Goal: Information Seeking & Learning: Learn about a topic

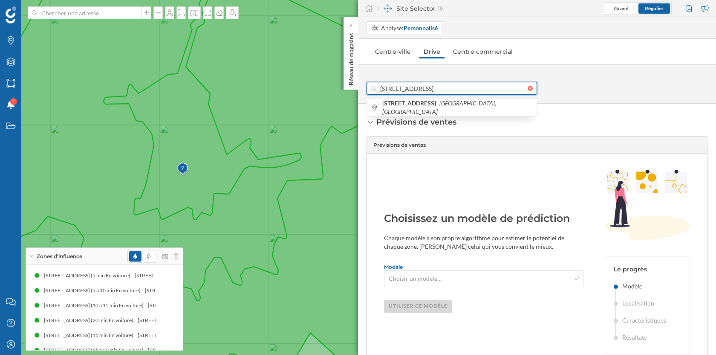
click at [499, 85] on input "[STREET_ADDRESS]" at bounding box center [452, 88] width 152 height 13
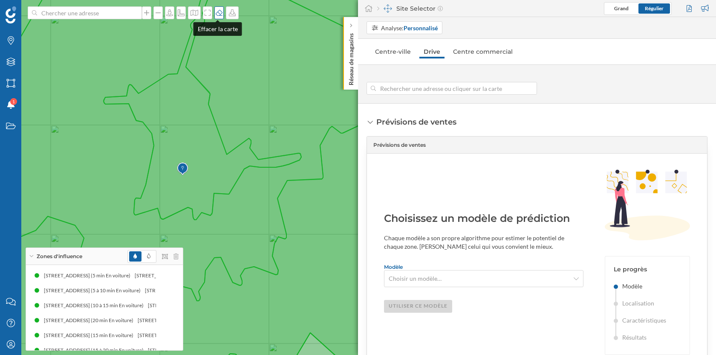
click at [218, 11] on icon at bounding box center [219, 12] width 9 height 7
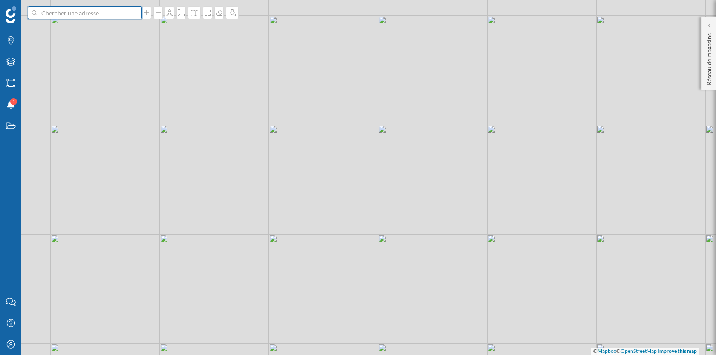
click at [104, 14] on input at bounding box center [85, 12] width 96 height 13
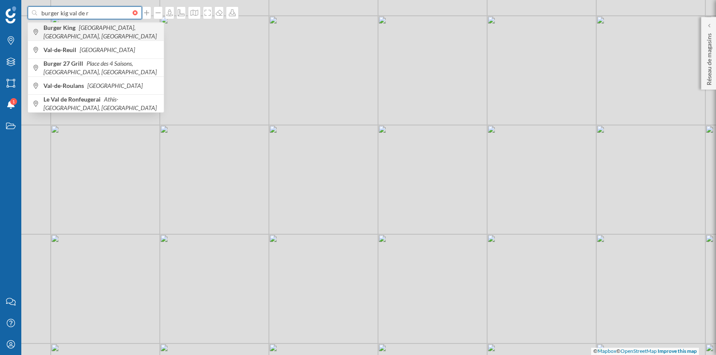
type input "burger kig val de r"
click at [136, 34] on span "Burger King [GEOGRAPHIC_DATA], [GEOGRAPHIC_DATA], [GEOGRAPHIC_DATA]" at bounding box center [101, 31] width 116 height 17
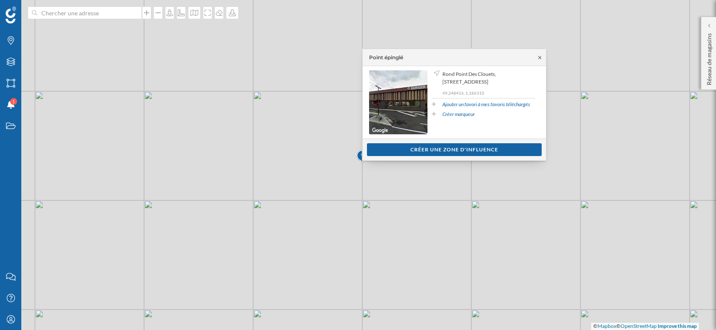
click at [537, 56] on icon at bounding box center [540, 57] width 6 height 5
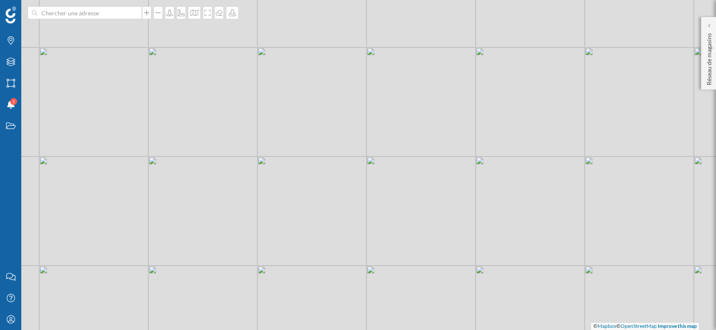
drag, startPoint x: 340, startPoint y: 271, endPoint x: 345, endPoint y: 227, distance: 44.6
click at [345, 227] on div "© Mapbox © OpenStreetMap Improve this map" at bounding box center [358, 165] width 716 height 330
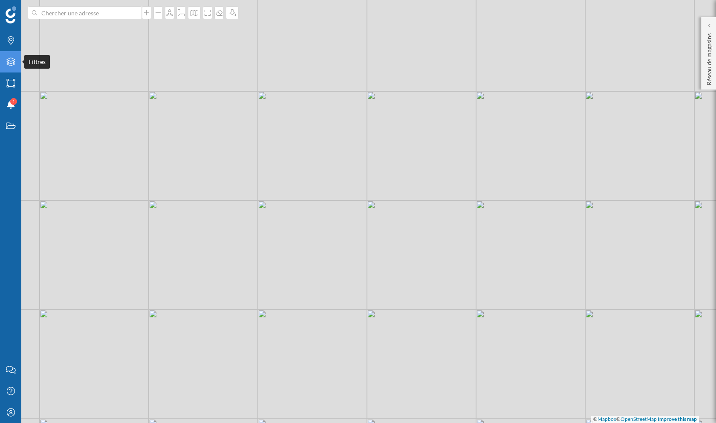
click at [10, 61] on icon "Filtres" at bounding box center [11, 62] width 11 height 9
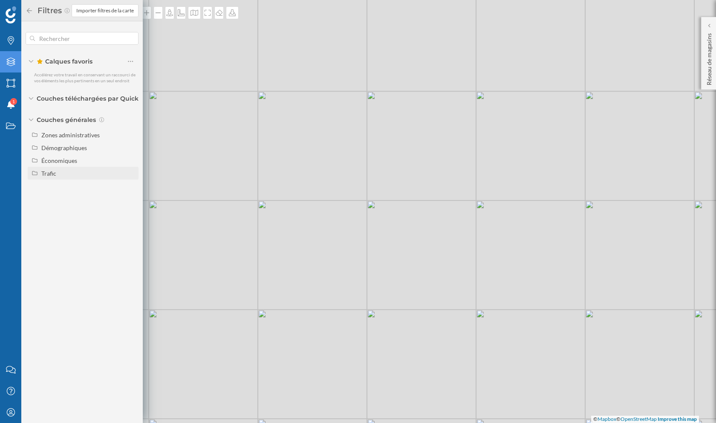
click at [49, 173] on div "Trafic" at bounding box center [48, 173] width 15 height 7
click at [134, 186] on input "Trafic routier" at bounding box center [133, 186] width 6 height 6
radio input "true"
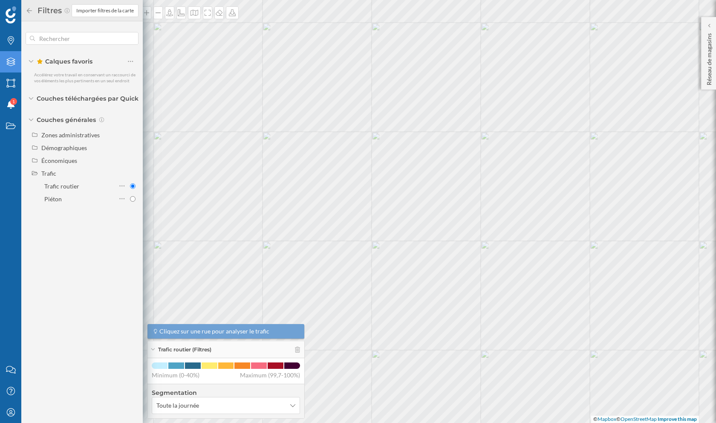
click at [454, 148] on div "© Mapbox © OpenStreetMap Improve this map" at bounding box center [358, 211] width 716 height 423
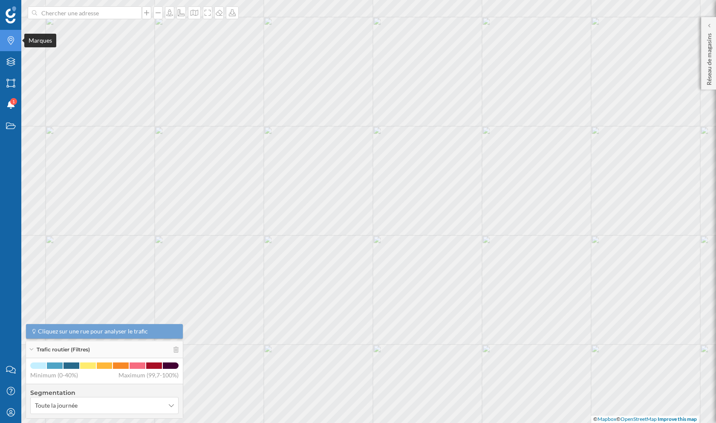
click at [9, 41] on icon "Marques" at bounding box center [11, 40] width 11 height 9
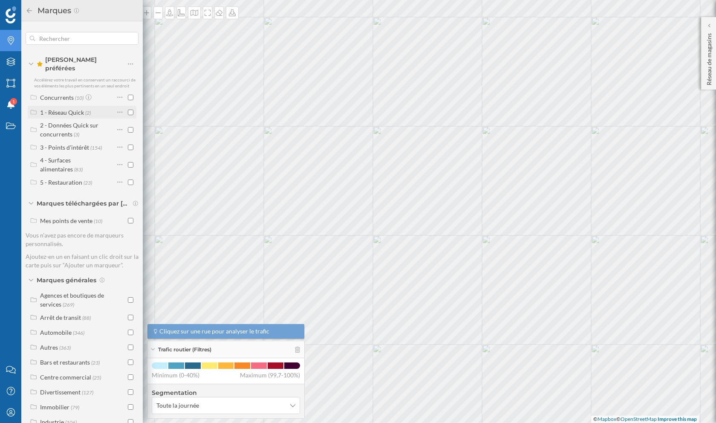
click at [128, 110] on input "checkbox" at bounding box center [131, 113] width 6 height 6
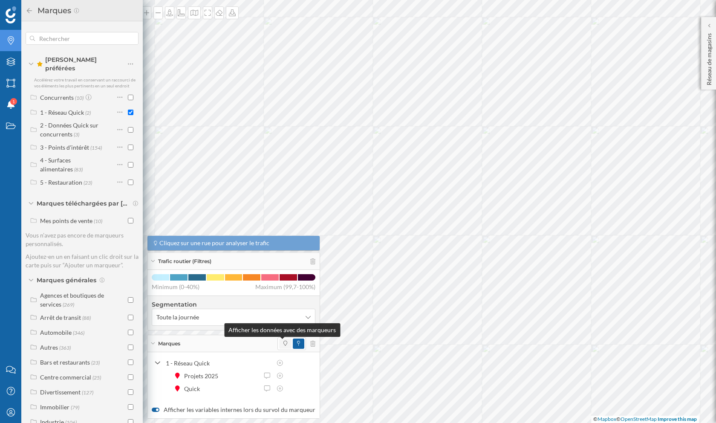
click at [284, 344] on icon at bounding box center [286, 343] width 4 height 5
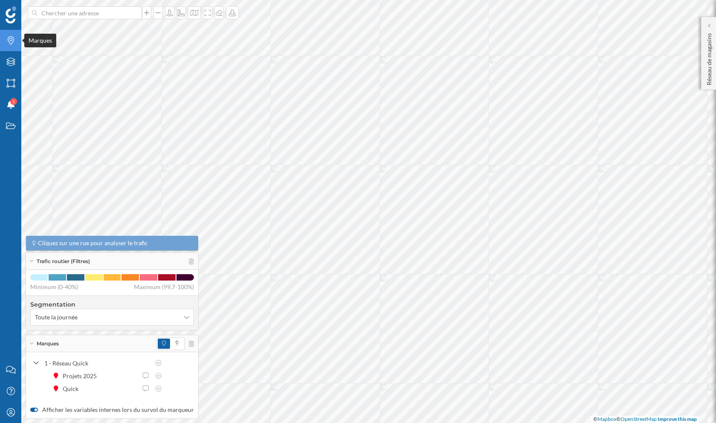
click at [10, 40] on icon "Marques" at bounding box center [11, 40] width 11 height 9
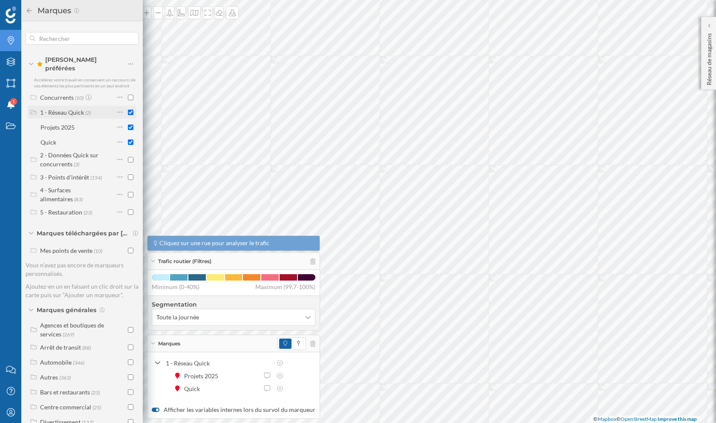
click at [128, 110] on input "checkbox" at bounding box center [131, 113] width 6 height 6
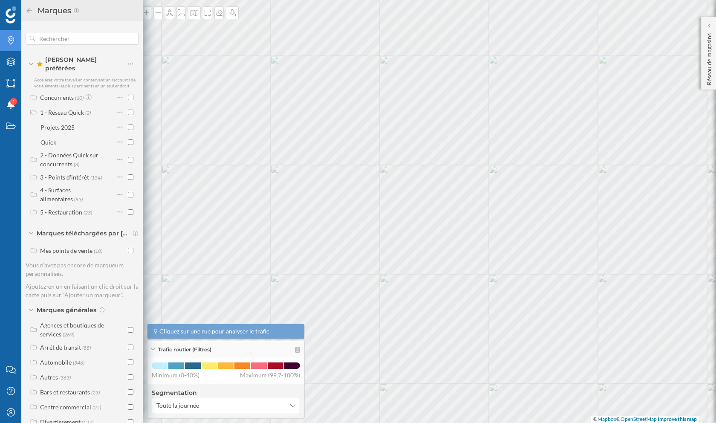
click at [29, 11] on icon at bounding box center [30, 11] width 8 height 6
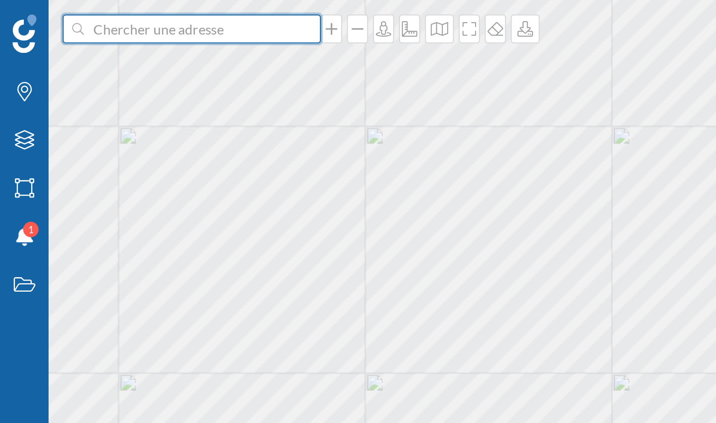
click at [67, 11] on input at bounding box center [85, 12] width 96 height 13
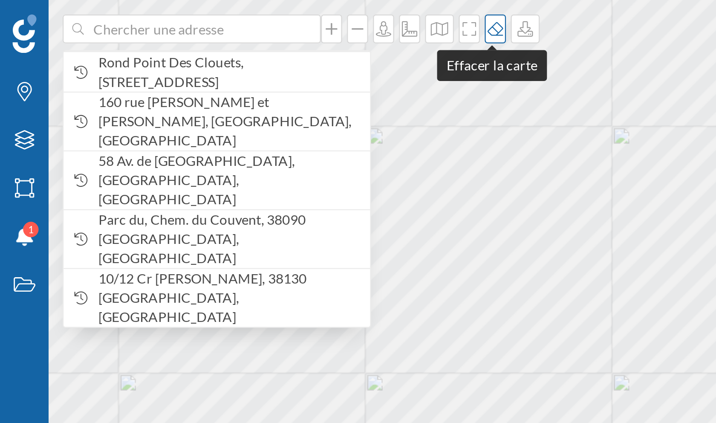
click at [218, 12] on icon at bounding box center [219, 12] width 9 height 7
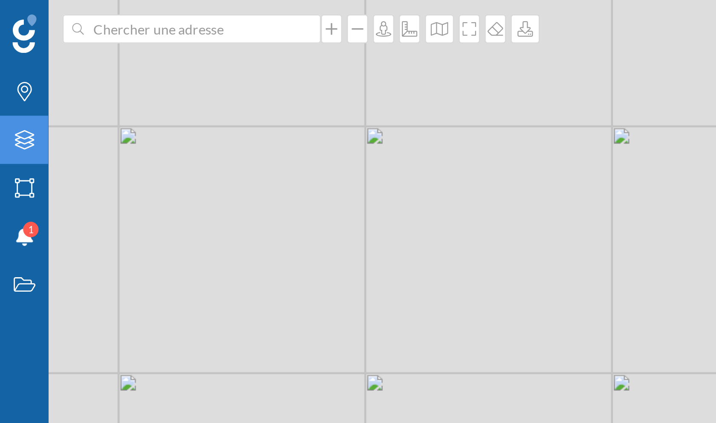
click at [14, 66] on icon "Filtres" at bounding box center [11, 62] width 11 height 9
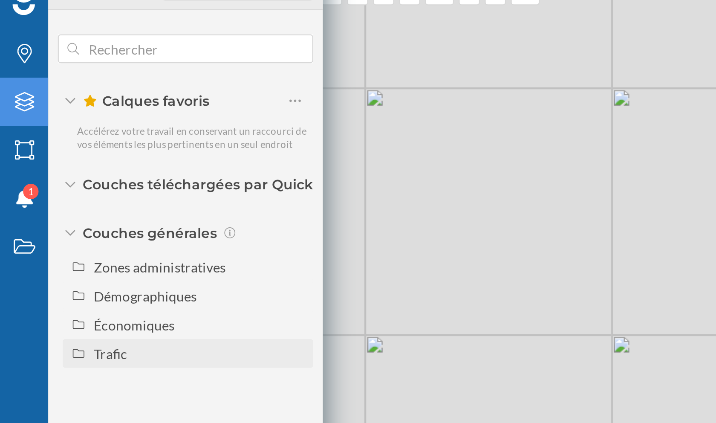
click at [72, 170] on div "Trafic" at bounding box center [88, 173] width 94 height 9
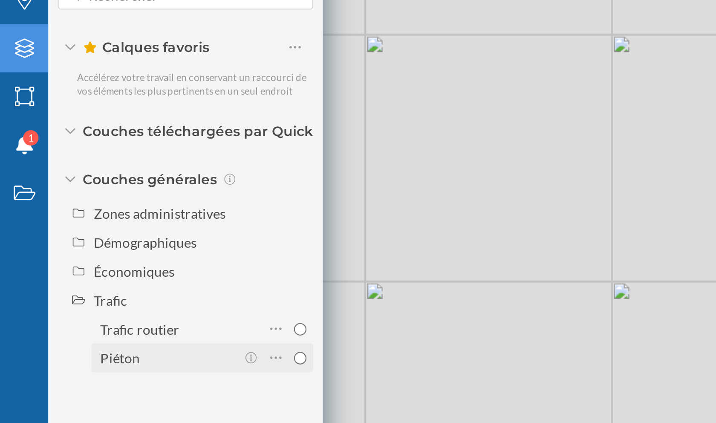
click at [133, 199] on input "Piéton" at bounding box center [133, 199] width 6 height 6
radio input "true"
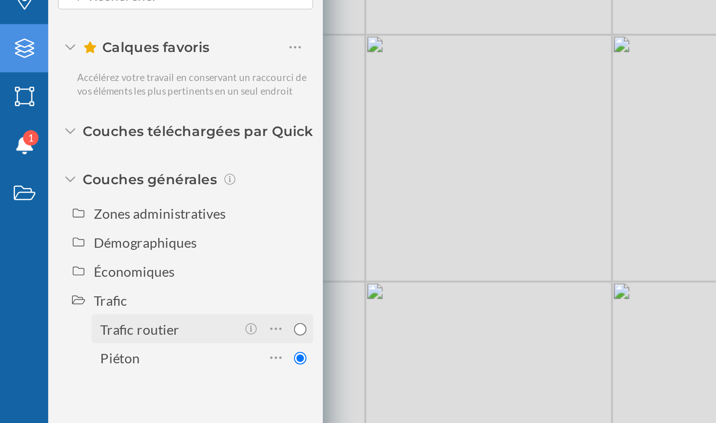
click at [133, 188] on input "Trafic routier" at bounding box center [133, 186] width 6 height 6
radio input "true"
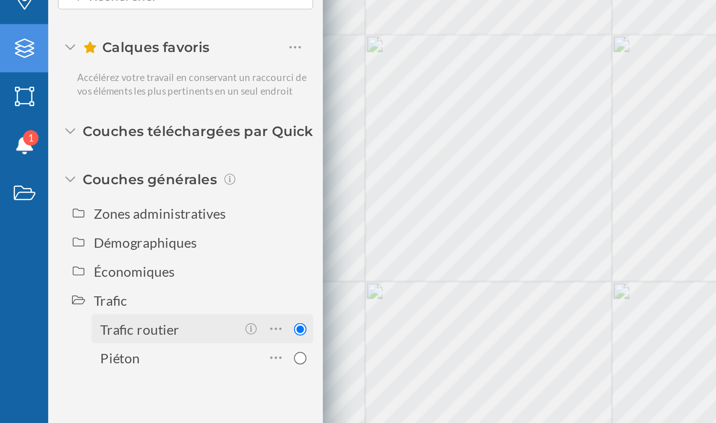
click at [132, 185] on input "Trafic routier" at bounding box center [133, 186] width 6 height 6
radio input "true"
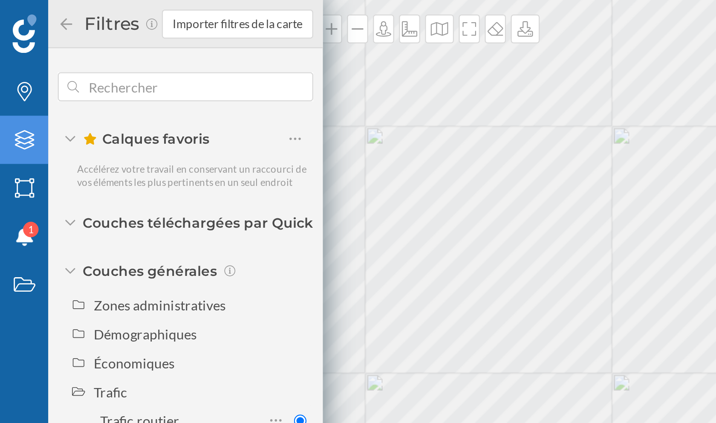
click at [29, 11] on icon at bounding box center [30, 11] width 8 height 6
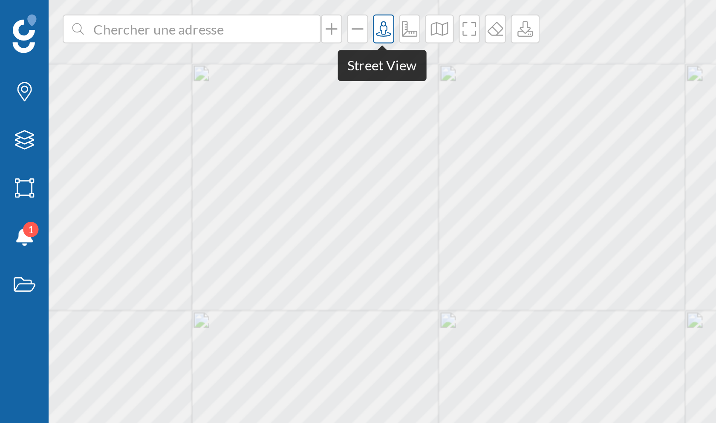
click at [167, 14] on icon at bounding box center [169, 12] width 9 height 7
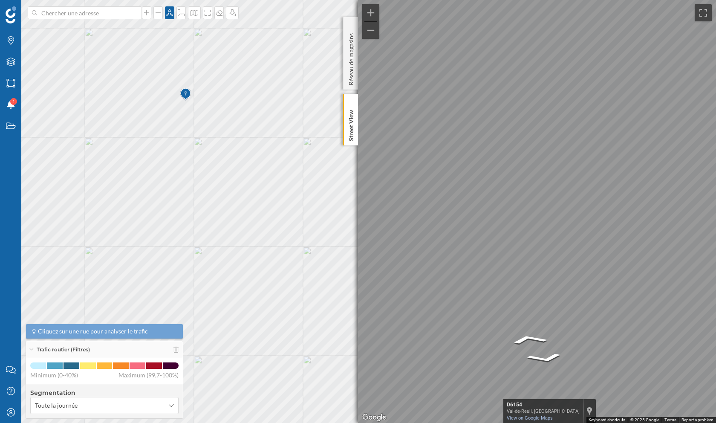
click at [351, 275] on div "Marques Filtres Zones Notifications 1 Travail Nous contacter Centre d'aide Mon …" at bounding box center [358, 211] width 716 height 423
click at [279, 220] on div "Marques Filtres Zones Notifications 1 Travail Nous contacter Centre d'aide Mon …" at bounding box center [358, 211] width 716 height 423
click at [298, 268] on div "Marques Filtres Zones Notifications 1 Travail Nous contacter Centre d'aide Mon …" at bounding box center [358, 211] width 716 height 423
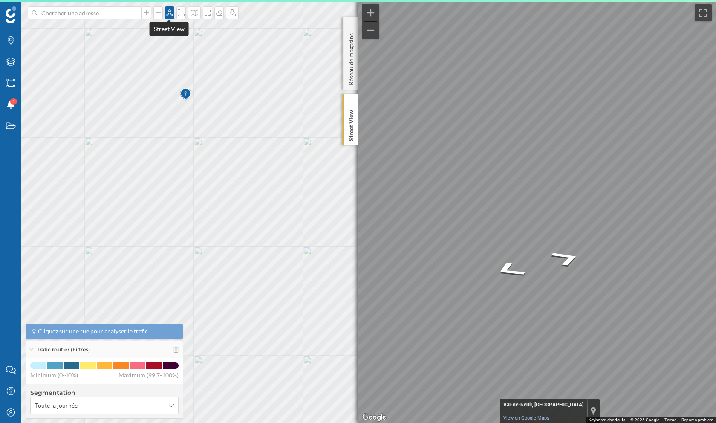
click at [170, 14] on icon at bounding box center [169, 12] width 9 height 7
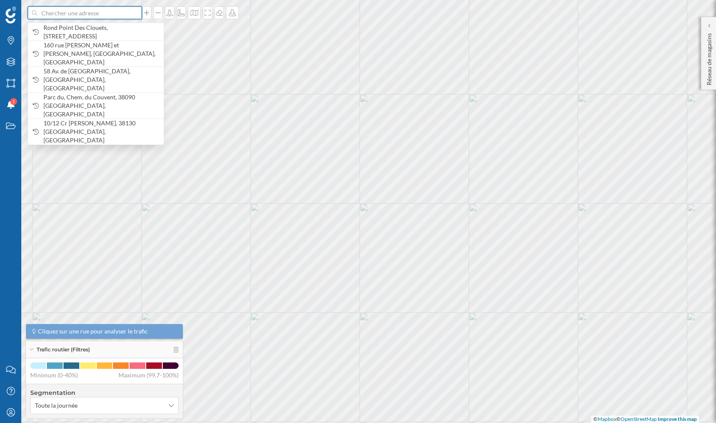
click at [78, 15] on input at bounding box center [85, 12] width 96 height 13
click at [194, 11] on icon at bounding box center [195, 13] width 8 height 6
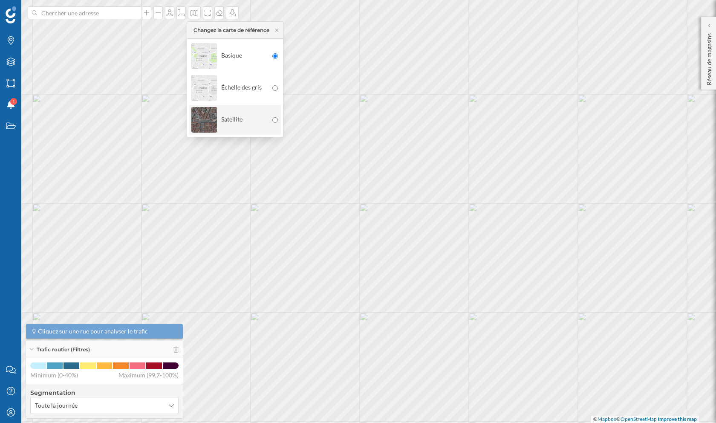
click at [258, 109] on div "Satellite" at bounding box center [229, 120] width 77 height 30
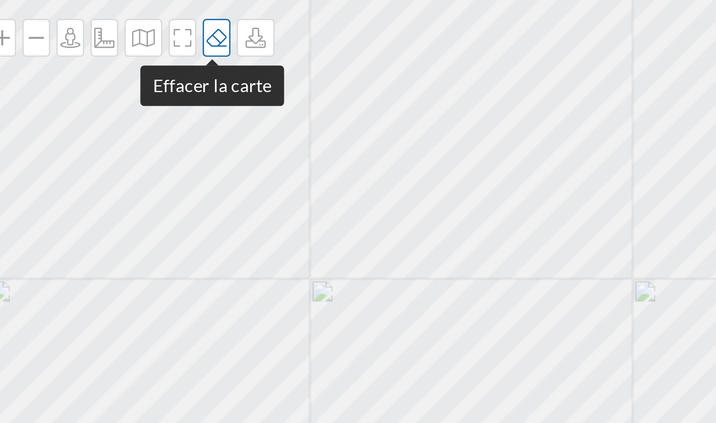
click at [217, 15] on icon at bounding box center [219, 13] width 7 height 6
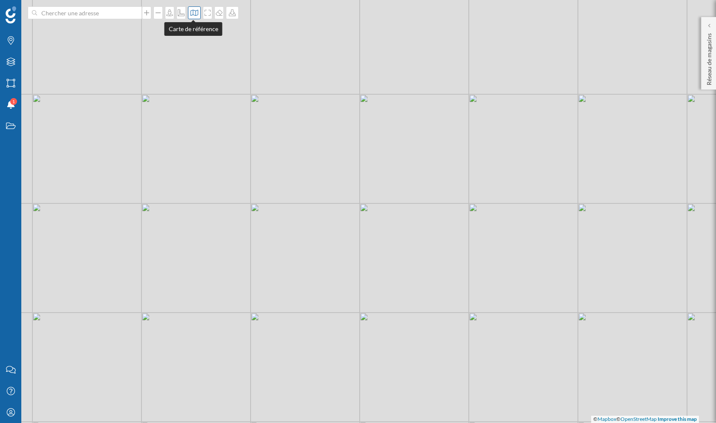
click at [194, 14] on icon at bounding box center [195, 13] width 8 height 6
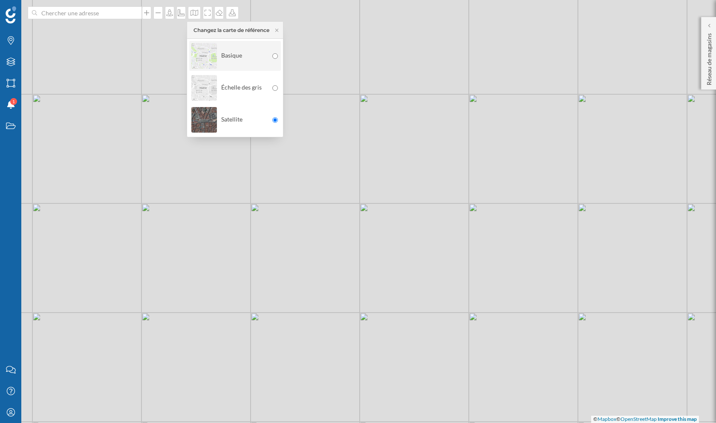
click at [260, 50] on div "Basique" at bounding box center [229, 56] width 77 height 30
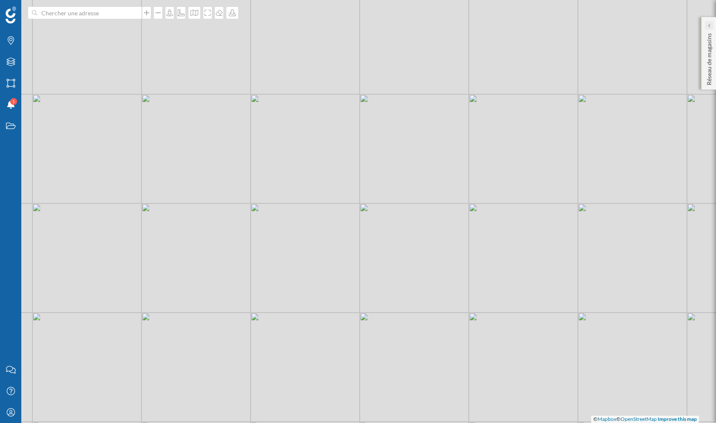
click at [706, 24] on div at bounding box center [709, 25] width 9 height 9
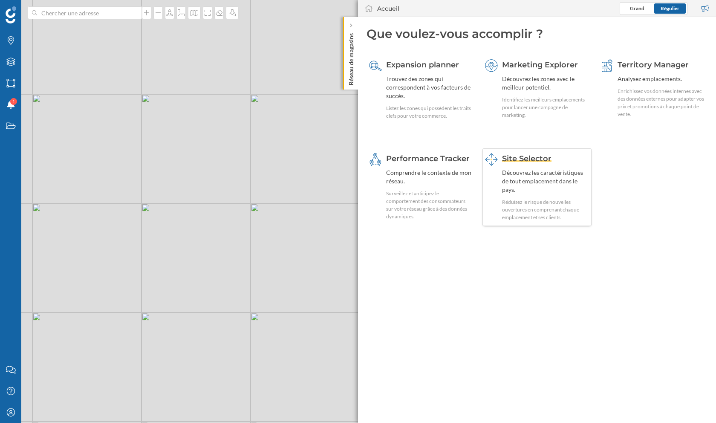
click at [513, 189] on div "Site Selector Découvrez les caractéristiques de tout emplacement dans le pays. …" at bounding box center [545, 187] width 87 height 68
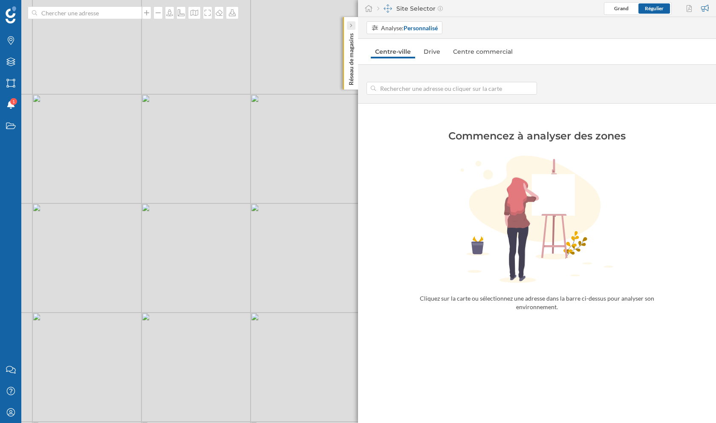
click at [353, 25] on div at bounding box center [351, 25] width 9 height 9
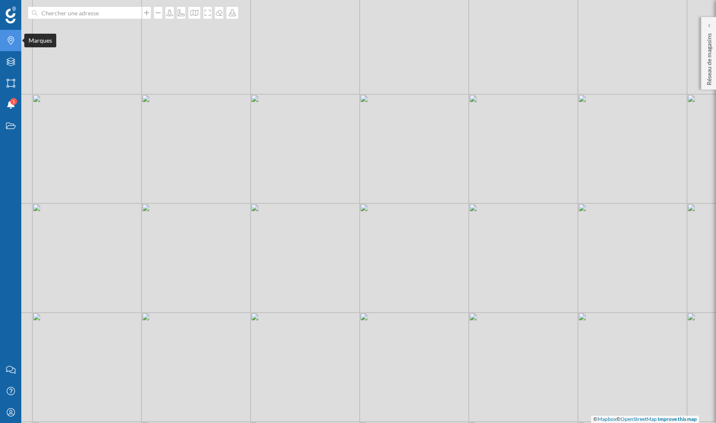
click at [8, 32] on div "Marques" at bounding box center [10, 40] width 21 height 21
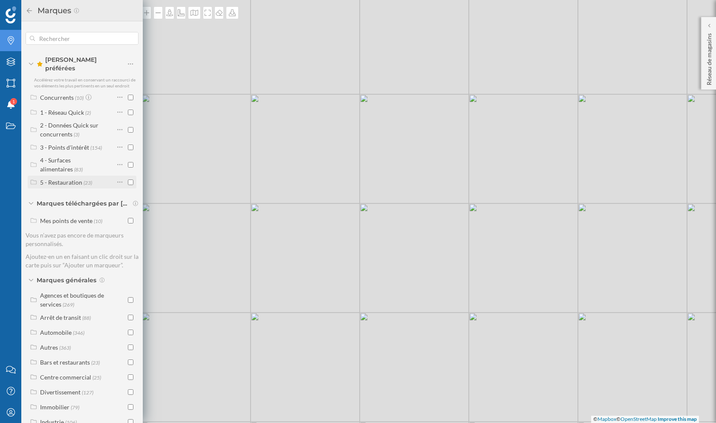
click at [84, 179] on span "(23)" at bounding box center [88, 182] width 9 height 7
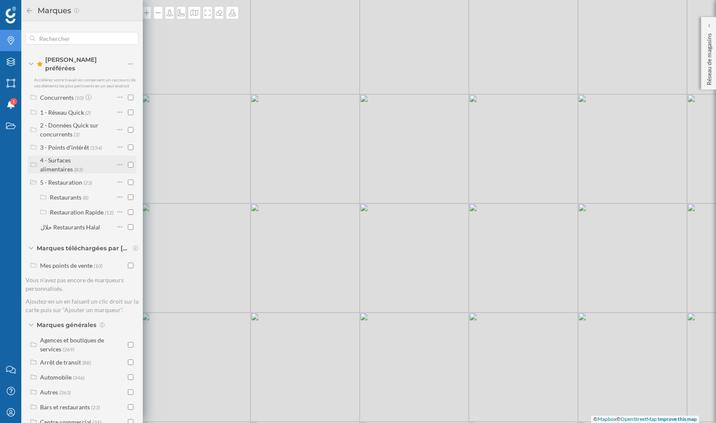
click at [74, 157] on label "4 - Surfaces alimentaires (83)" at bounding box center [77, 165] width 74 height 18
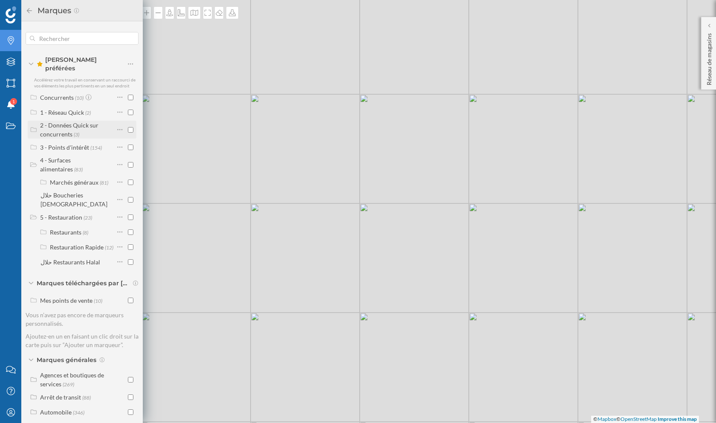
click at [80, 122] on div "2 - Données Quick sur concurrents" at bounding box center [69, 130] width 58 height 16
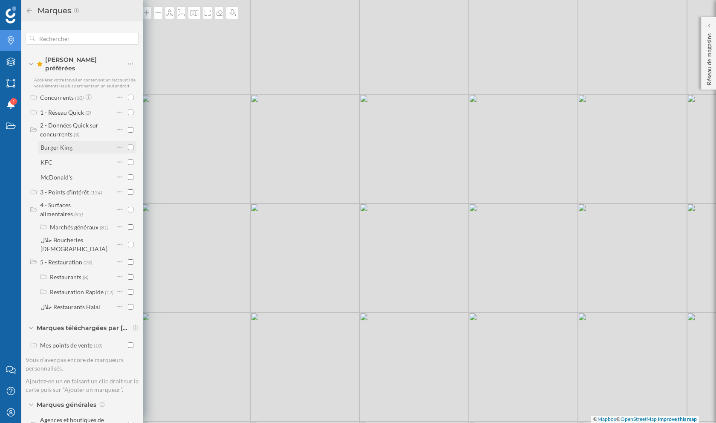
click at [128, 145] on input "checkbox" at bounding box center [131, 148] width 6 height 6
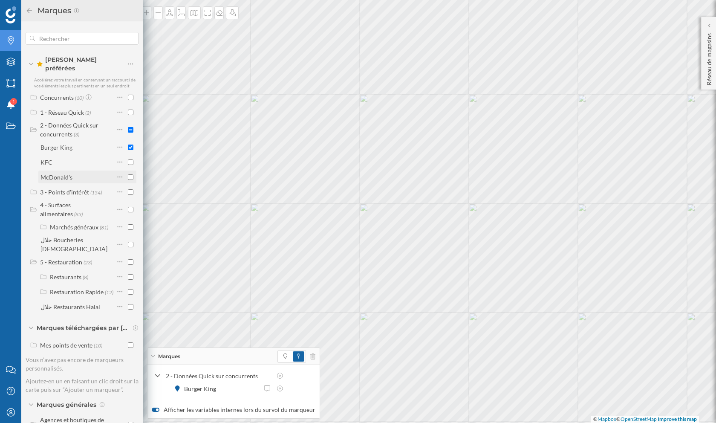
click at [129, 174] on input "checkbox" at bounding box center [131, 177] width 6 height 6
click at [279, 343] on span at bounding box center [285, 344] width 12 height 10
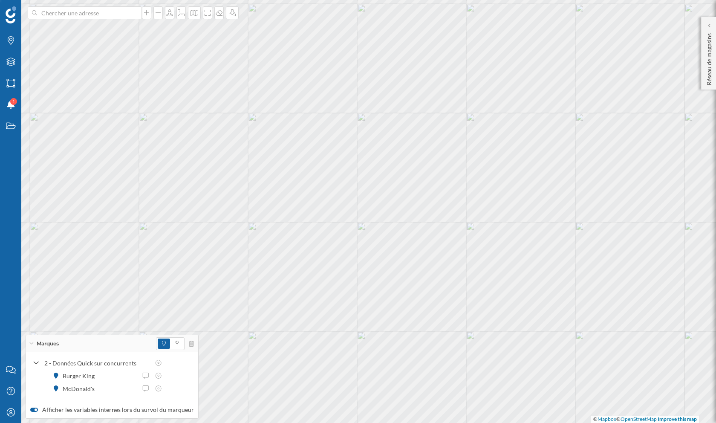
type input "[STREET_ADDRESS]"
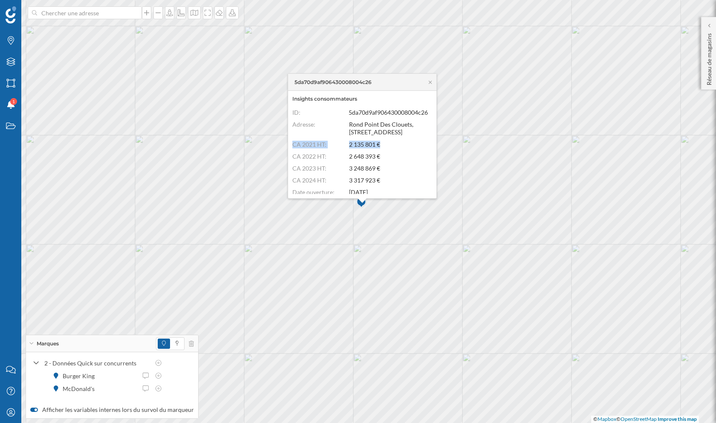
drag, startPoint x: 294, startPoint y: 151, endPoint x: 391, endPoint y: 152, distance: 97.2
click at [391, 148] on div "CA 2021 HT: 2 135 801 €" at bounding box center [360, 145] width 136 height 8
click at [428, 81] on icon at bounding box center [430, 82] width 6 height 5
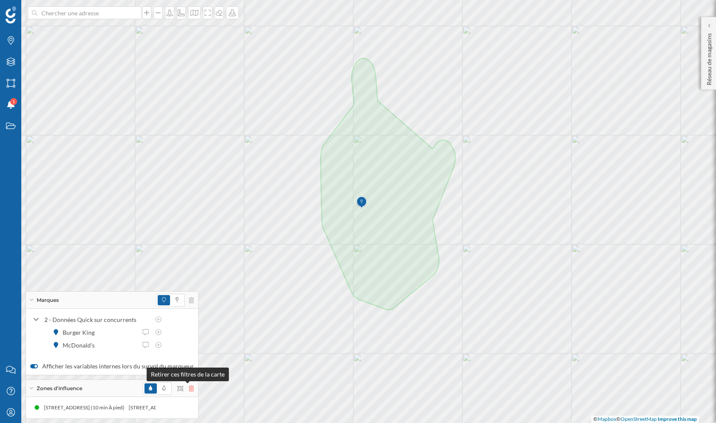
click at [189, 354] on icon at bounding box center [191, 388] width 5 height 6
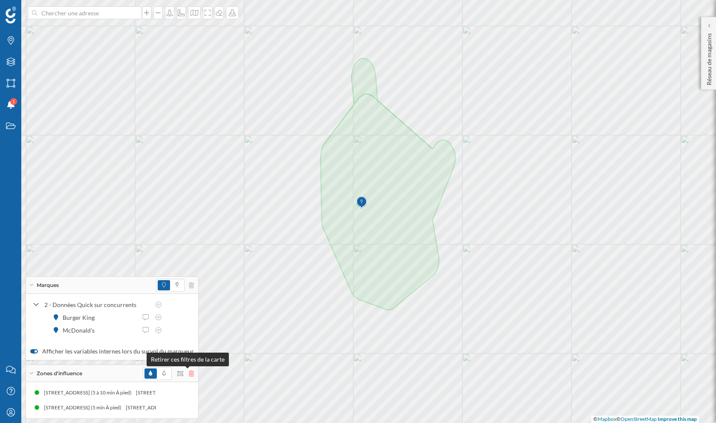
click at [189, 354] on icon at bounding box center [191, 373] width 5 height 6
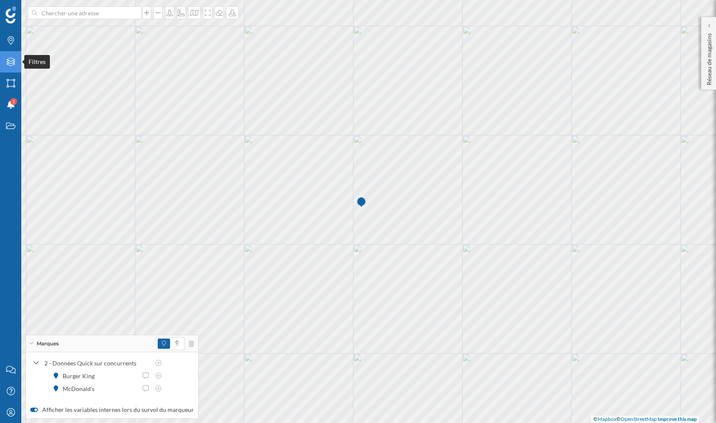
click at [11, 64] on icon "Filtres" at bounding box center [11, 62] width 11 height 9
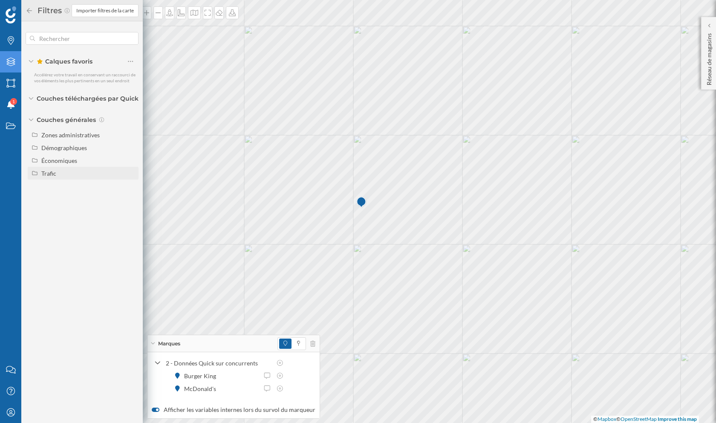
click at [65, 175] on div "Trafic" at bounding box center [88, 173] width 94 height 9
click at [134, 183] on input "Trafic routier" at bounding box center [133, 186] width 6 height 6
radio input "true"
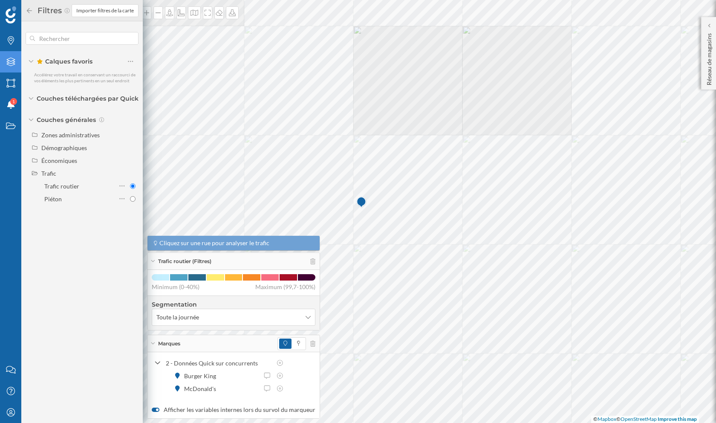
click at [28, 9] on icon at bounding box center [30, 11] width 8 height 6
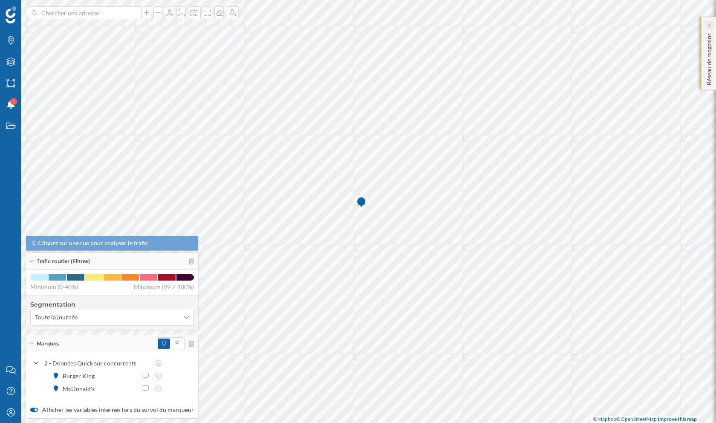
click at [706, 23] on div at bounding box center [709, 25] width 9 height 9
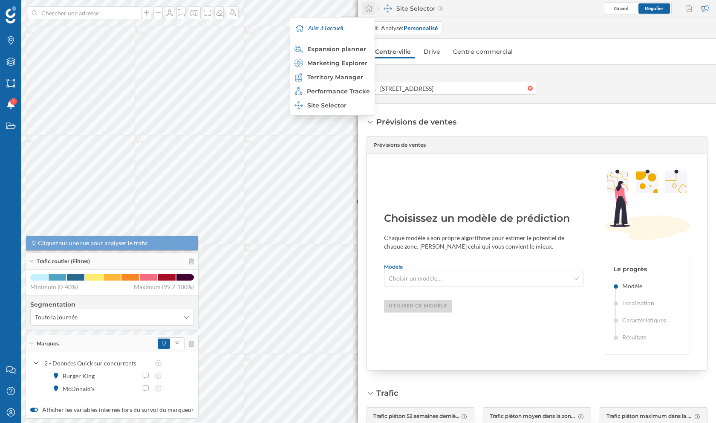
click at [369, 12] on icon at bounding box center [369, 9] width 9 height 8
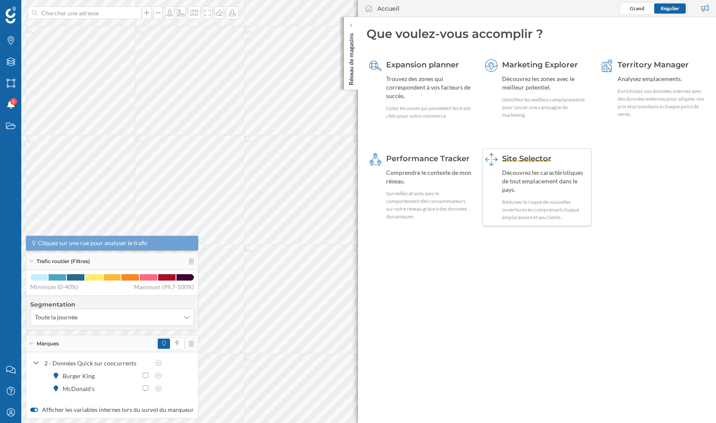
click at [533, 180] on div "Découvrez les caractéristiques de tout emplacement dans le pays." at bounding box center [545, 181] width 87 height 26
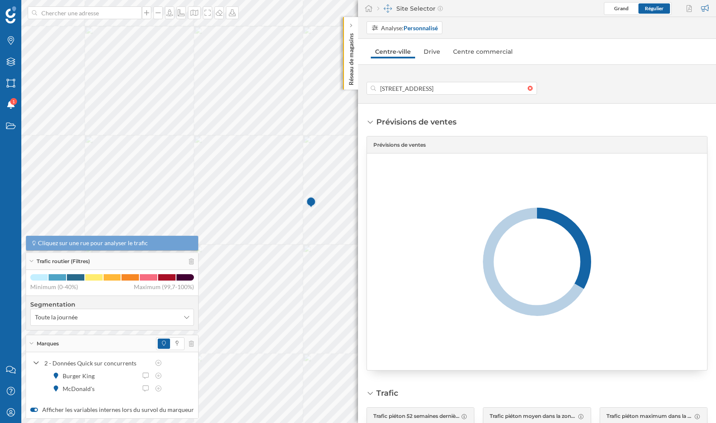
scroll to position [0, 3]
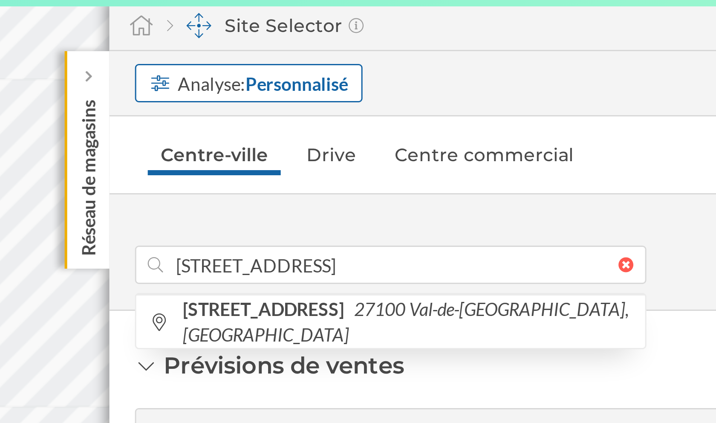
click at [402, 29] on div "Analyse: Personnalisé" at bounding box center [409, 27] width 57 height 9
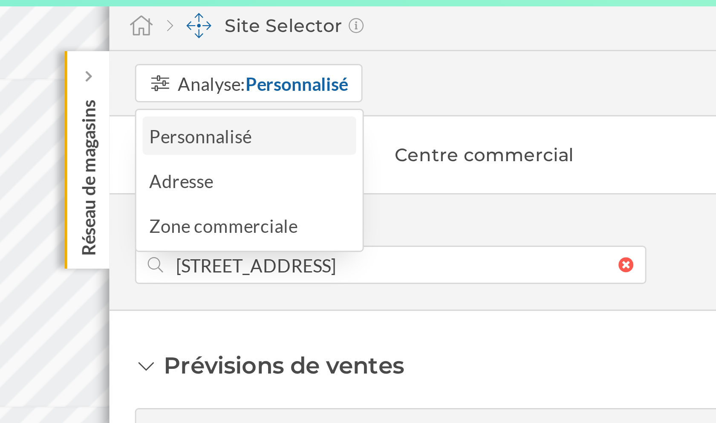
click at [388, 48] on div "Personnalisé" at bounding box center [388, 45] width 34 height 7
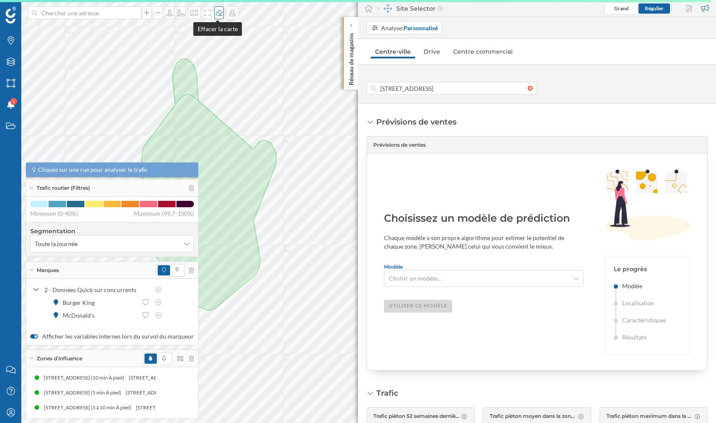
click at [218, 14] on icon at bounding box center [219, 13] width 7 height 6
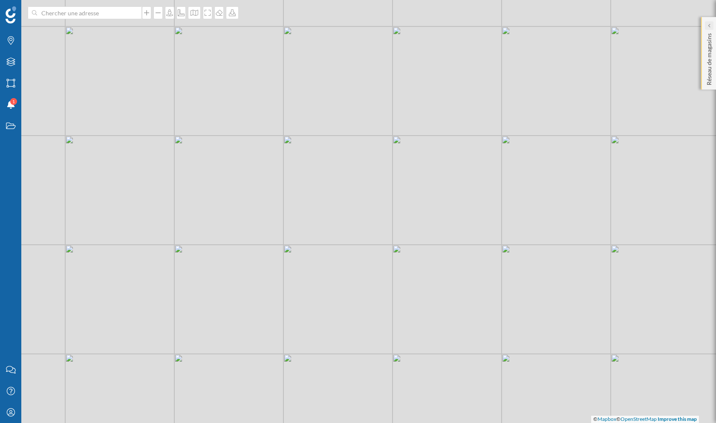
click at [710, 27] on icon at bounding box center [709, 25] width 3 height 4
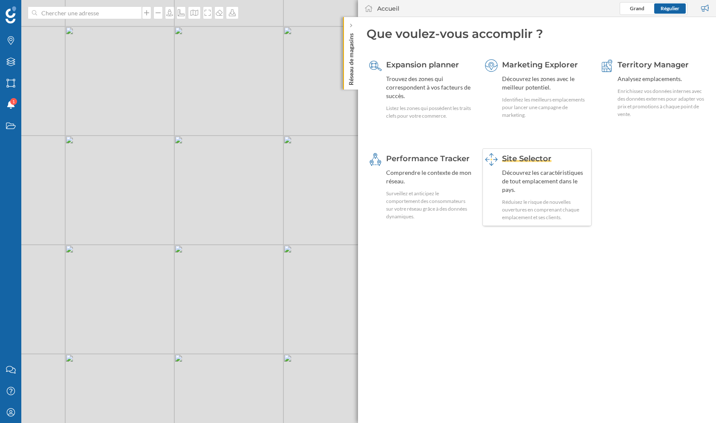
click at [522, 179] on div "Découvrez les caractéristiques de tout emplacement dans le pays." at bounding box center [545, 181] width 87 height 26
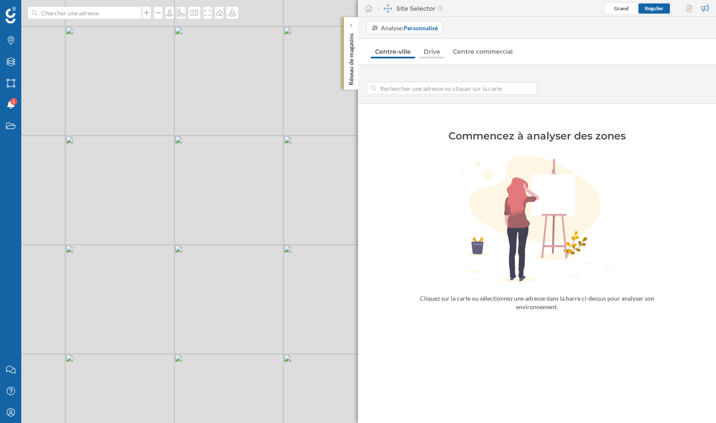
click at [432, 52] on link "Drive" at bounding box center [432, 52] width 25 height 14
click at [405, 93] on input at bounding box center [452, 88] width 152 height 13
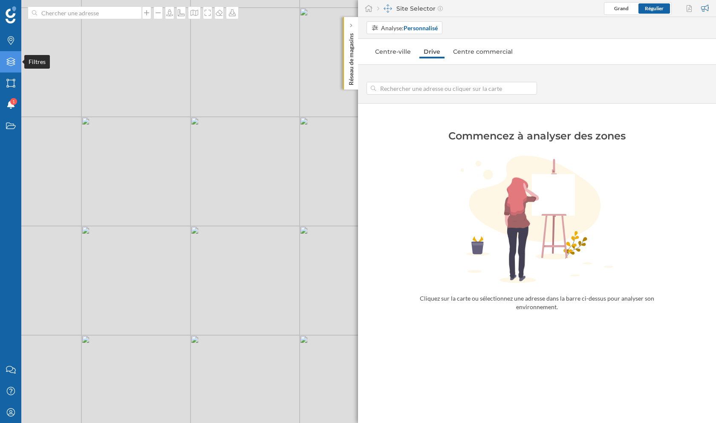
click at [12, 58] on icon "Filtres" at bounding box center [11, 62] width 11 height 9
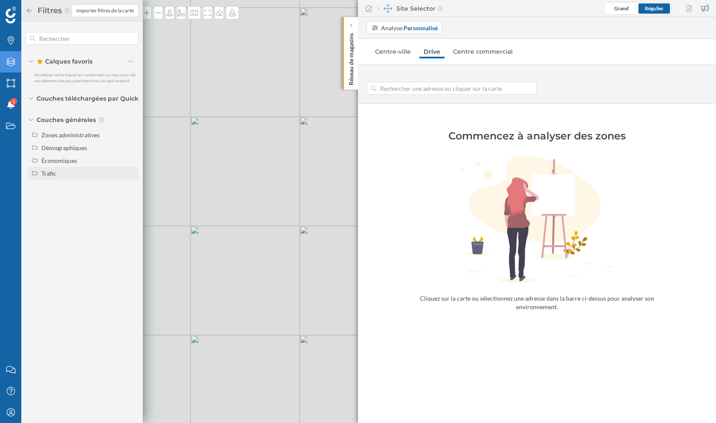
click at [54, 175] on div "Trafic" at bounding box center [48, 173] width 15 height 7
click at [63, 198] on div "Piéton" at bounding box center [73, 198] width 59 height 9
click at [130, 198] on input "Piéton" at bounding box center [133, 199] width 6 height 6
radio input "true"
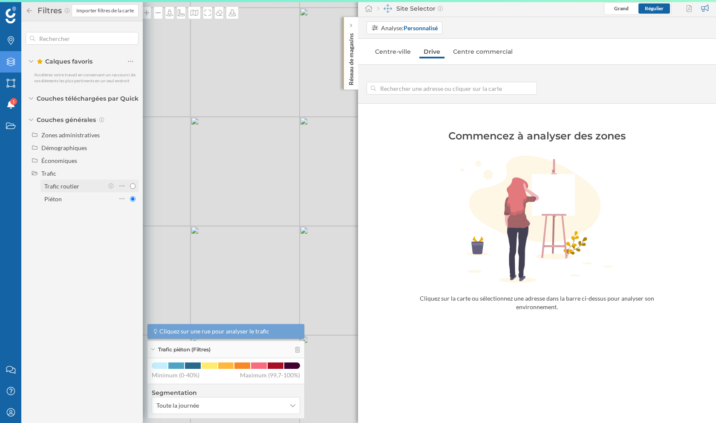
click at [68, 188] on div "Trafic routier" at bounding box center [61, 185] width 35 height 7
click at [130, 188] on input "Trafic routier" at bounding box center [133, 186] width 6 height 6
radio input "true"
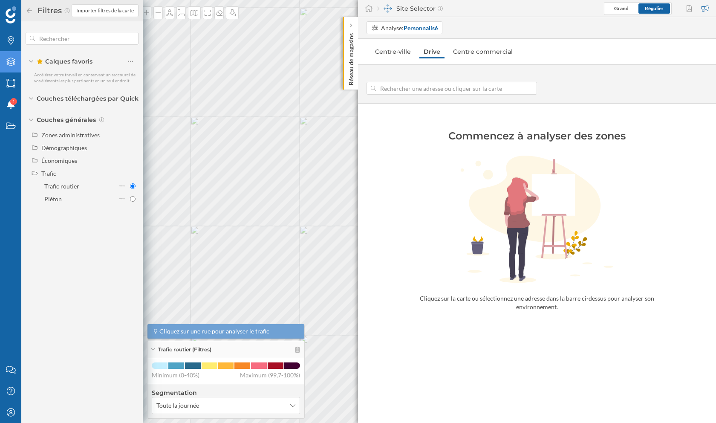
click at [29, 11] on icon at bounding box center [30, 11] width 8 height 6
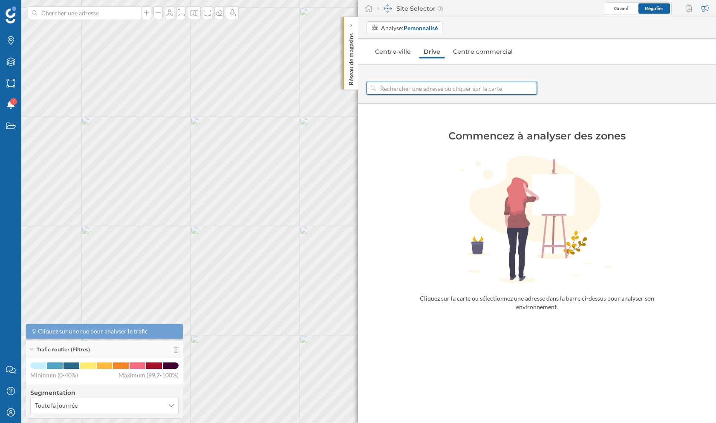
click at [449, 84] on input at bounding box center [452, 88] width 152 height 13
type input "5 [GEOGRAPHIC_DATA], [GEOGRAPHIC_DATA]"
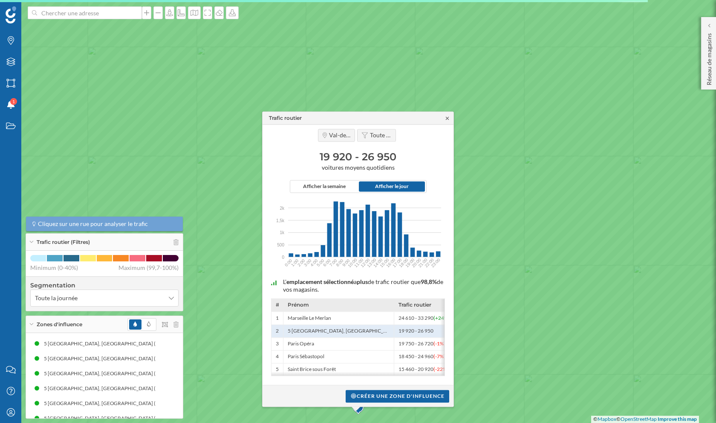
click at [447, 116] on icon at bounding box center [447, 118] width 6 height 5
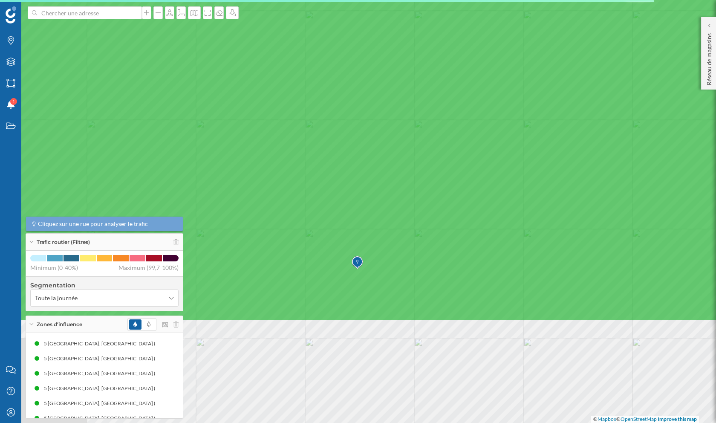
drag, startPoint x: 411, startPoint y: 318, endPoint x: 410, endPoint y: 171, distance: 146.7
click at [410, 171] on icon at bounding box center [357, 66] width 861 height 509
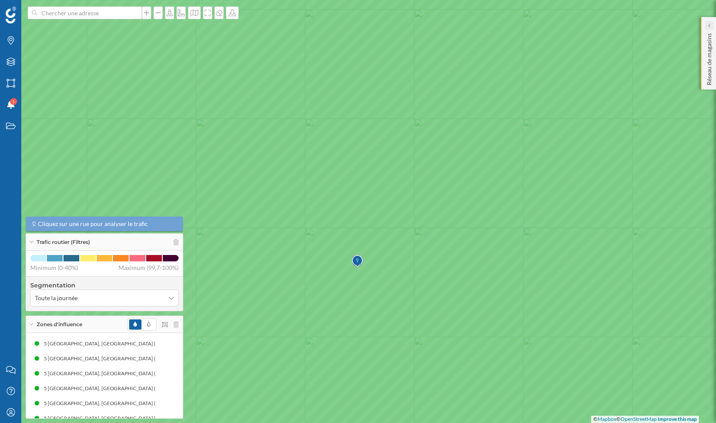
click at [710, 24] on icon at bounding box center [709, 25] width 3 height 4
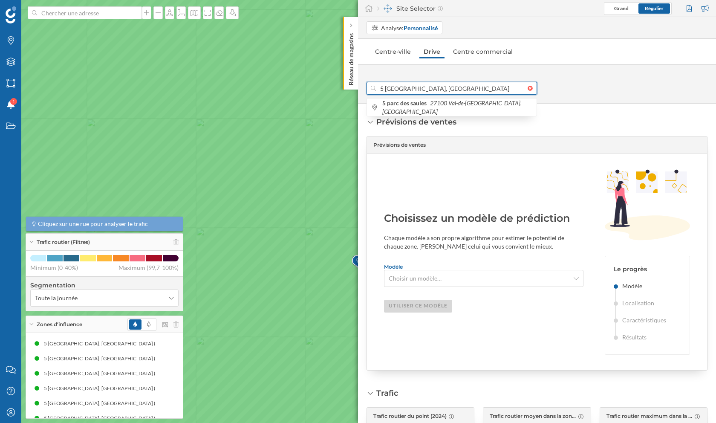
drag, startPoint x: 379, startPoint y: 88, endPoint x: 499, endPoint y: 88, distance: 119.8
click at [499, 88] on input "5 [GEOGRAPHIC_DATA], [GEOGRAPHIC_DATA]" at bounding box center [452, 88] width 152 height 13
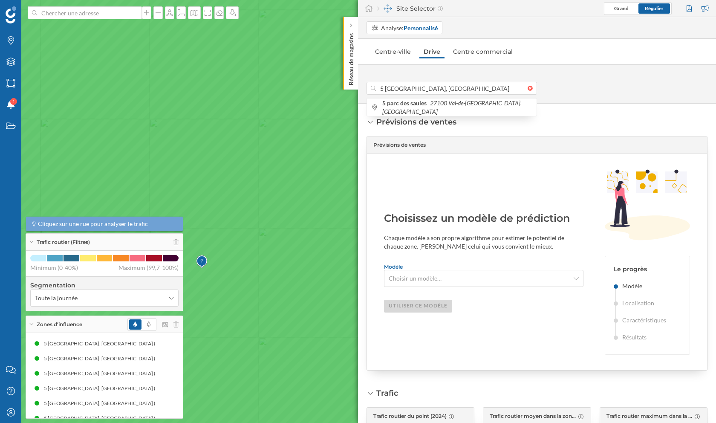
drag, startPoint x: 325, startPoint y: 137, endPoint x: 169, endPoint y: 138, distance: 156.5
click at [169, 138] on icon at bounding box center [202, 211] width 861 height 509
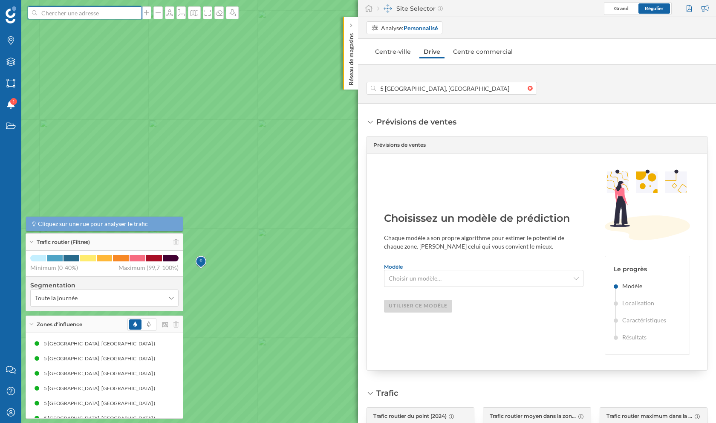
click at [61, 10] on input at bounding box center [85, 12] width 96 height 13
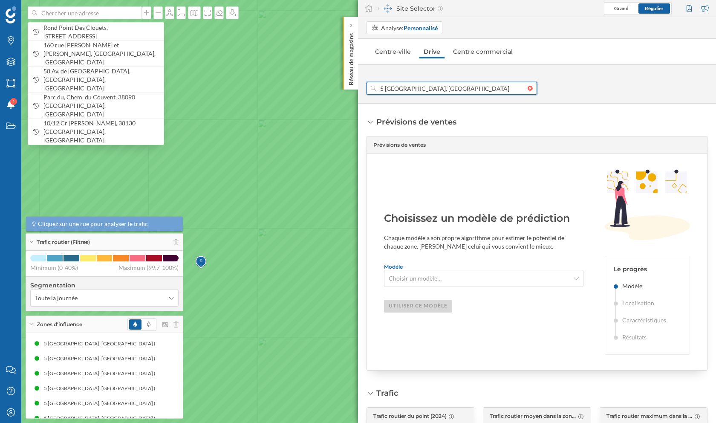
click at [433, 87] on input "5 [GEOGRAPHIC_DATA], [GEOGRAPHIC_DATA]" at bounding box center [452, 88] width 152 height 13
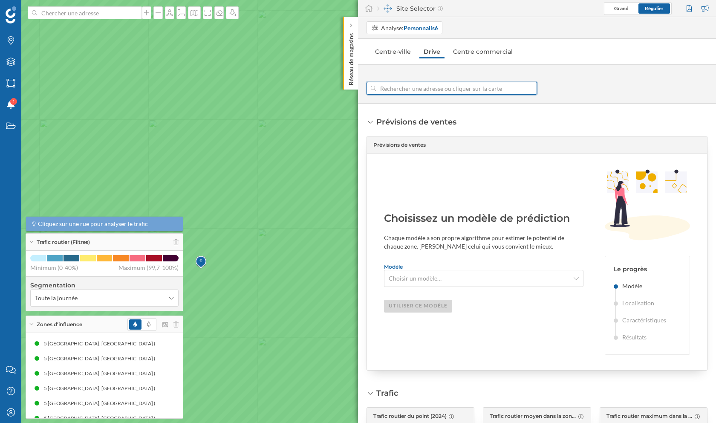
click at [529, 87] on div at bounding box center [532, 88] width 9 height 5
click at [528, 87] on input at bounding box center [452, 88] width 152 height 13
click at [215, 13] on icon at bounding box center [219, 12] width 9 height 7
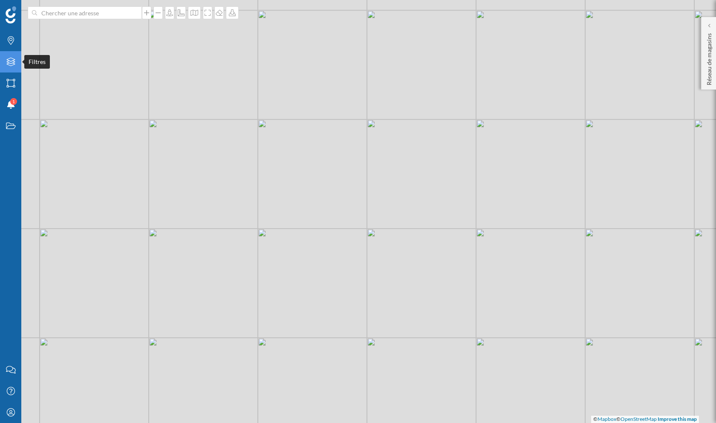
click at [6, 67] on div "Filtres" at bounding box center [10, 61] width 21 height 21
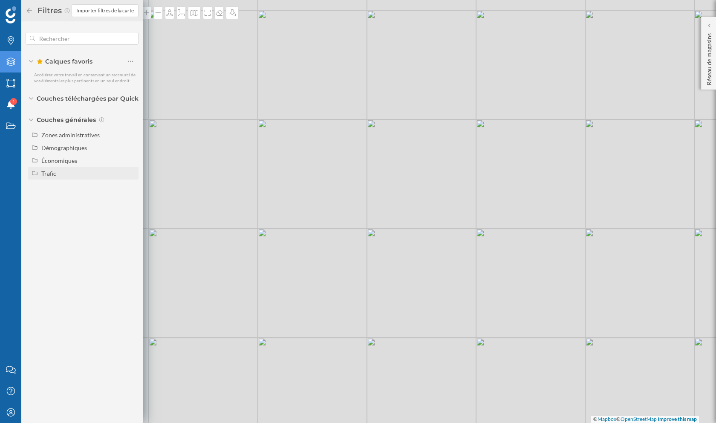
click at [60, 168] on div "Trafic" at bounding box center [83, 173] width 111 height 13
click at [134, 188] on input "Trafic routier" at bounding box center [133, 186] width 6 height 6
radio input "true"
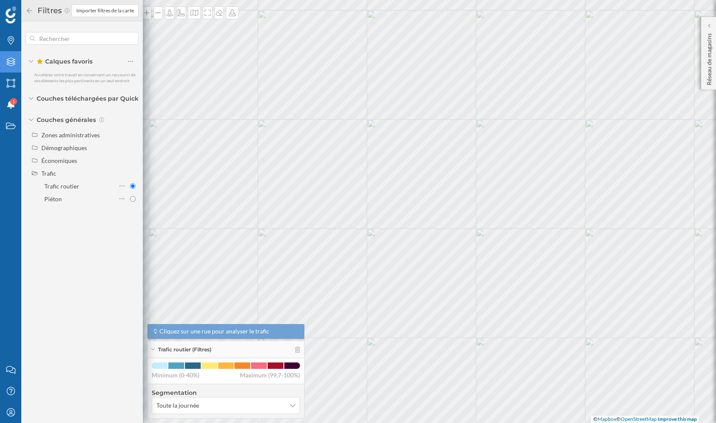
click at [23, 12] on div "Filtres Importer filtres de la carte" at bounding box center [82, 10] width 122 height 21
click at [32, 10] on icon at bounding box center [30, 11] width 8 height 6
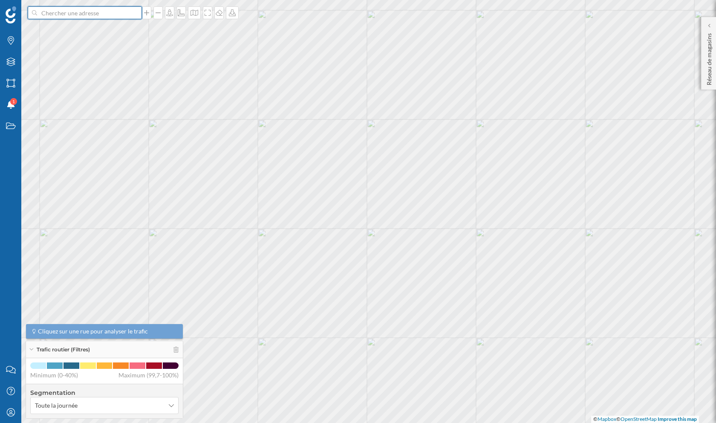
click at [70, 18] on input at bounding box center [85, 12] width 96 height 13
click at [709, 24] on icon at bounding box center [709, 25] width 2 height 4
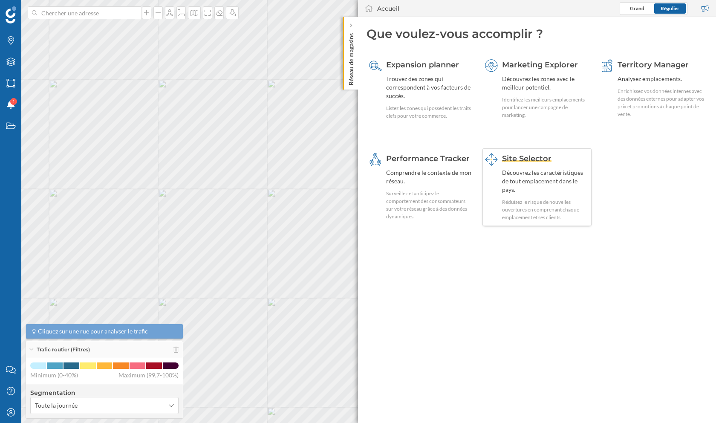
click at [523, 168] on div "Site Selector Découvrez les caractéristiques de tout emplacement dans le pays. …" at bounding box center [545, 187] width 87 height 68
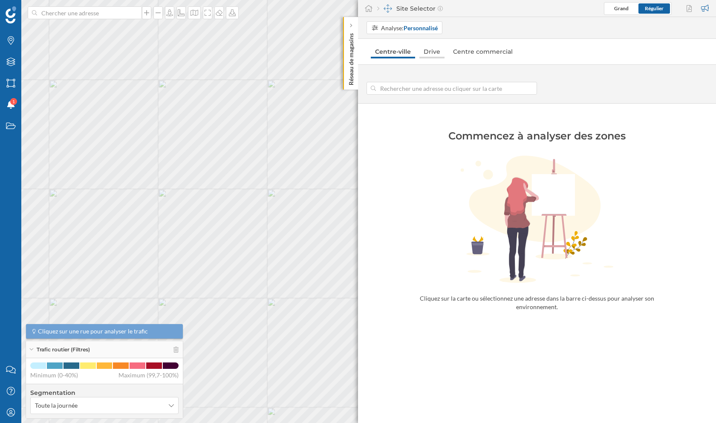
click at [430, 55] on link "Drive" at bounding box center [432, 52] width 25 height 14
click at [418, 90] on input at bounding box center [452, 88] width 152 height 13
type input "5 [GEOGRAPHIC_DATA], [GEOGRAPHIC_DATA]"
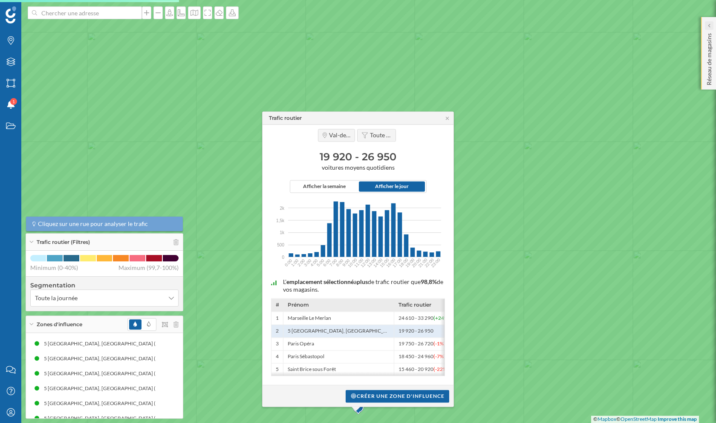
click at [711, 27] on div at bounding box center [709, 25] width 9 height 9
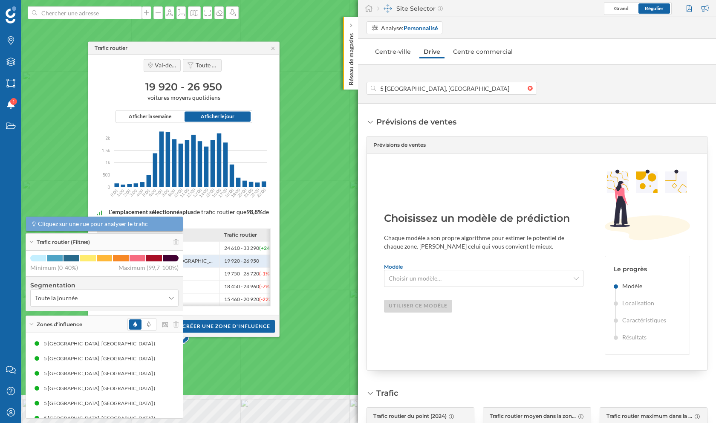
drag, startPoint x: 223, startPoint y: 96, endPoint x: 49, endPoint y: 26, distance: 187.9
click at [49, 26] on icon at bounding box center [183, 141] width 861 height 509
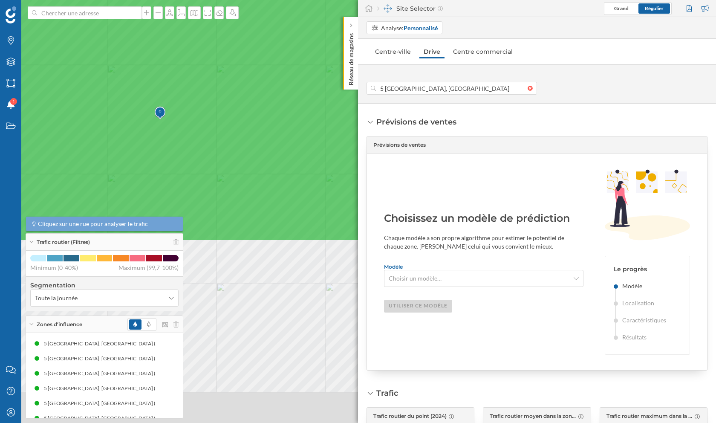
drag, startPoint x: 285, startPoint y: 330, endPoint x: 261, endPoint y: 104, distance: 227.2
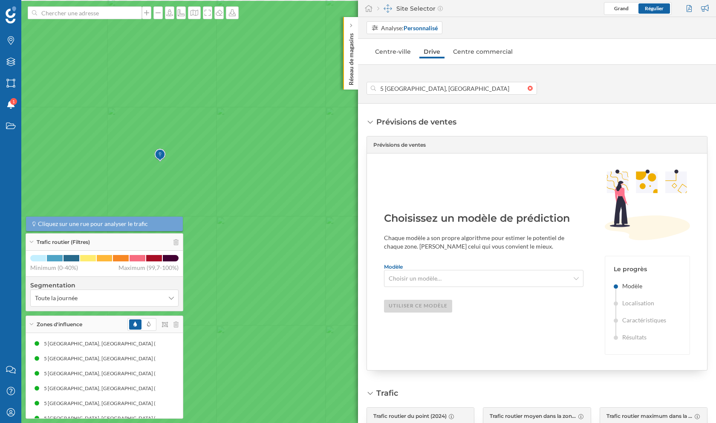
drag, startPoint x: 268, startPoint y: 65, endPoint x: 269, endPoint y: 149, distance: 84.4
click at [269, 149] on icon at bounding box center [358, 254] width 861 height 509
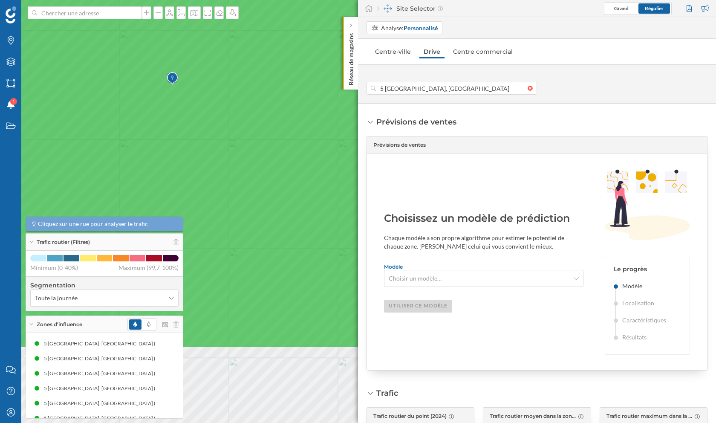
drag, startPoint x: 260, startPoint y: 249, endPoint x: 273, endPoint y: 131, distance: 118.3
click at [273, 131] on icon at bounding box center [369, 93] width 861 height 509
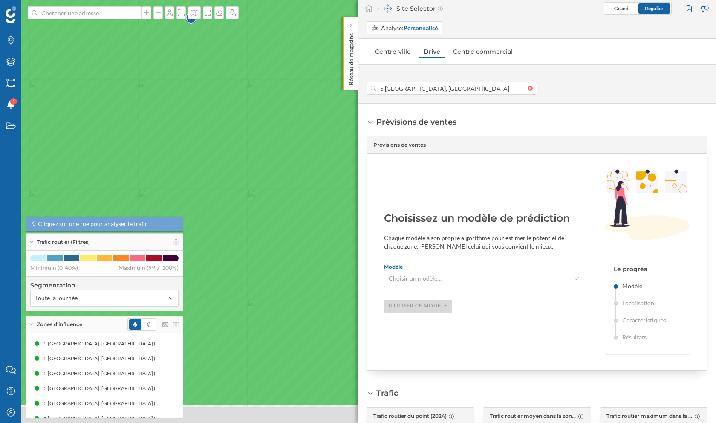
drag, startPoint x: 240, startPoint y: 276, endPoint x: 272, endPoint y: 188, distance: 93.2
click at [272, 188] on icon at bounding box center [376, 151] width 861 height 509
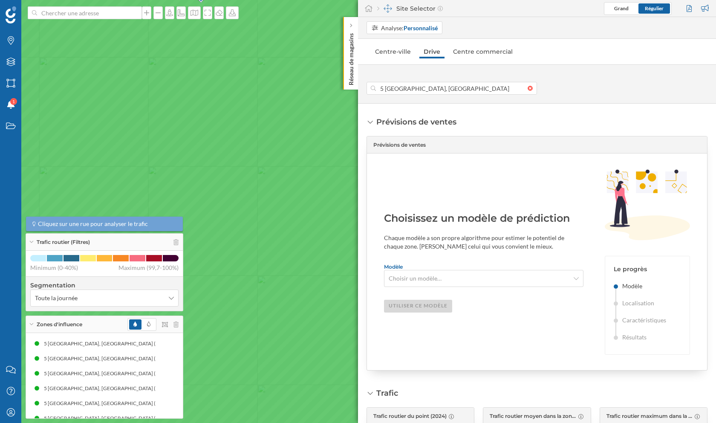
drag, startPoint x: 283, startPoint y: 159, endPoint x: 266, endPoint y: 192, distance: 36.6
click at [266, 192] on icon at bounding box center [355, 216] width 861 height 509
drag, startPoint x: 268, startPoint y: 56, endPoint x: 270, endPoint y: 101, distance: 45.7
click at [270, 101] on icon at bounding box center [360, 256] width 861 height 509
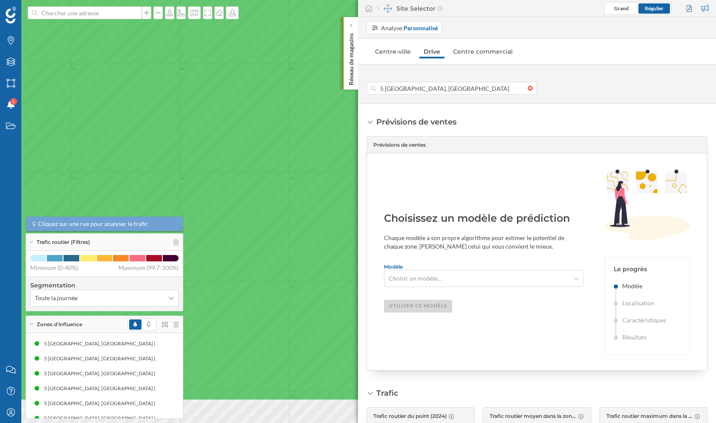
drag, startPoint x: 316, startPoint y: 200, endPoint x: 143, endPoint y: 135, distance: 185.5
click at [143, 135] on icon at bounding box center [184, 145] width 861 height 509
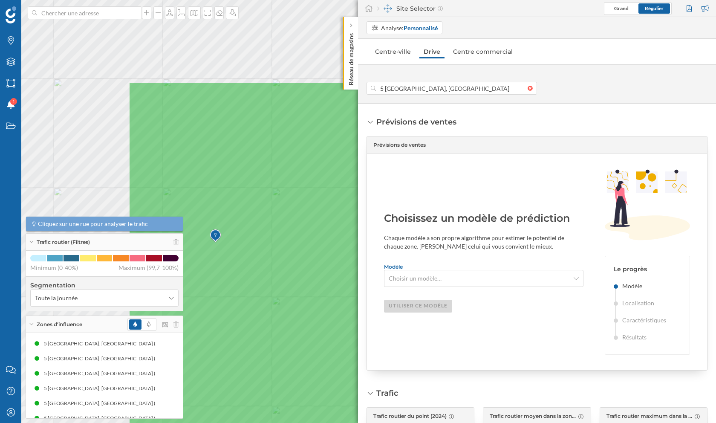
drag, startPoint x: 185, startPoint y: 183, endPoint x: 393, endPoint y: 314, distance: 245.4
click at [393, 314] on div "Marques Filtres Zones Notifications 1 Travail Nous contacter Centre d'aide Mon …" at bounding box center [358, 211] width 716 height 423
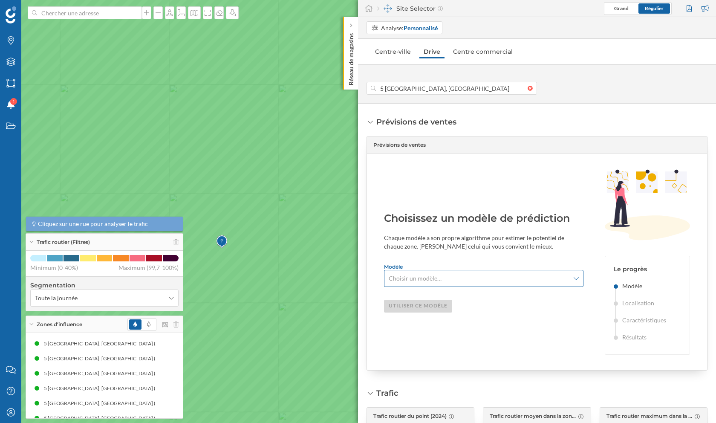
click at [432, 278] on span "Choisir un modèle…" at bounding box center [415, 278] width 53 height 9
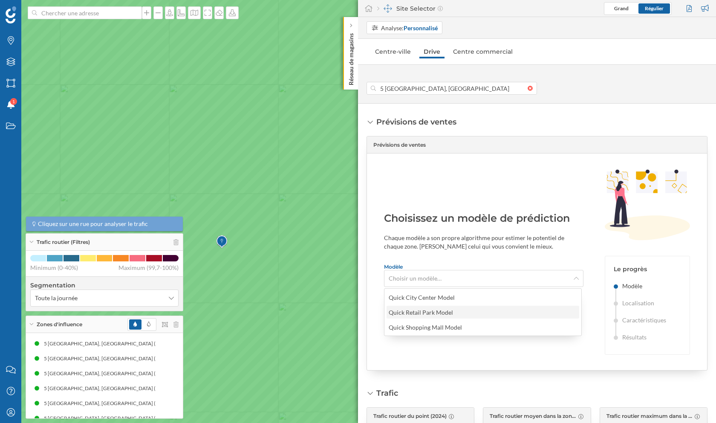
click at [446, 309] on div "Quick Retail Park Model" at bounding box center [421, 312] width 64 height 7
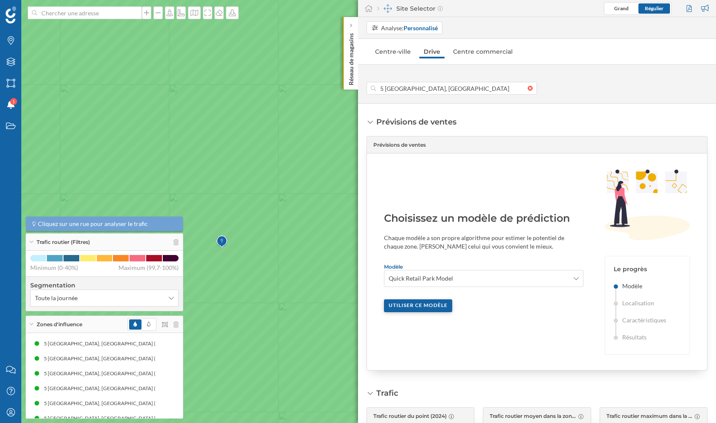
click at [430, 301] on div "Utiliser ce modèle" at bounding box center [418, 305] width 68 height 13
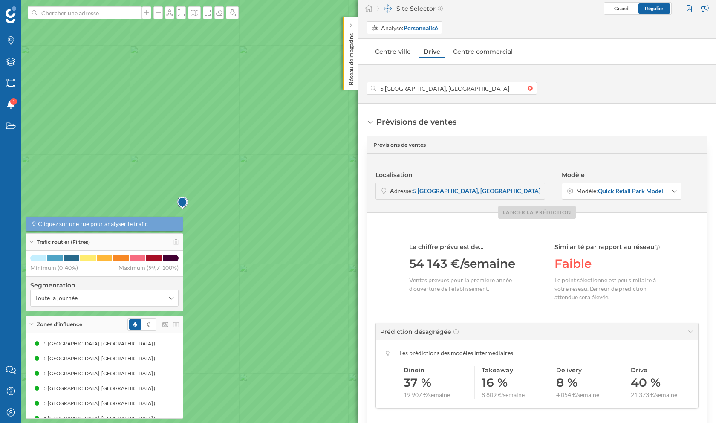
scroll to position [4, 0]
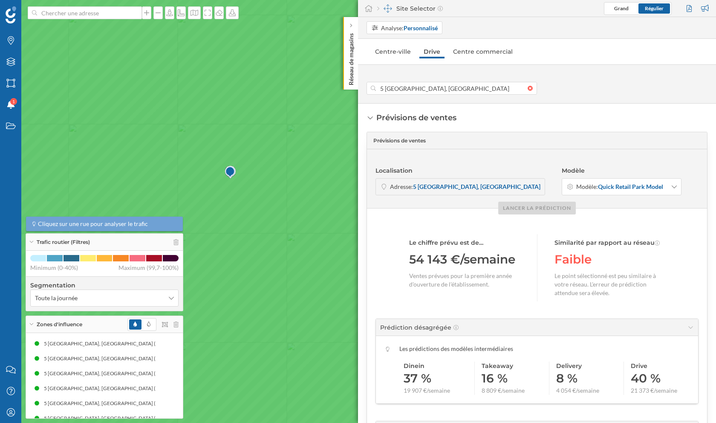
drag, startPoint x: 183, startPoint y: 248, endPoint x: 259, endPoint y: 207, distance: 86.4
click at [259, 207] on icon at bounding box center [405, 180] width 861 height 509
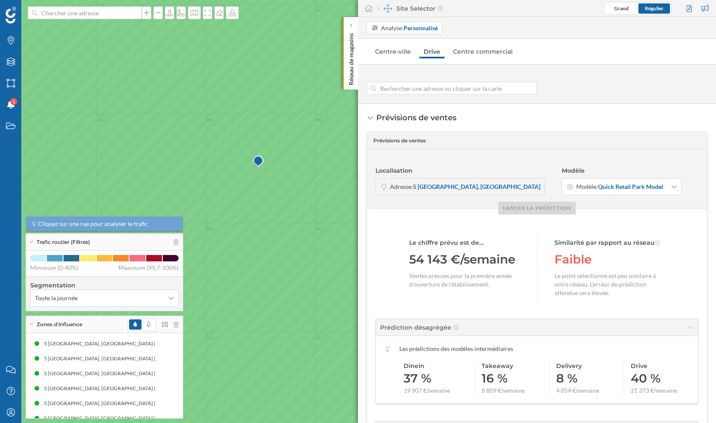
click at [529, 87] on div at bounding box center [532, 88] width 9 height 5
click at [528, 87] on input at bounding box center [452, 88] width 152 height 13
click at [476, 87] on input at bounding box center [452, 88] width 152 height 13
click at [216, 14] on icon at bounding box center [219, 12] width 9 height 7
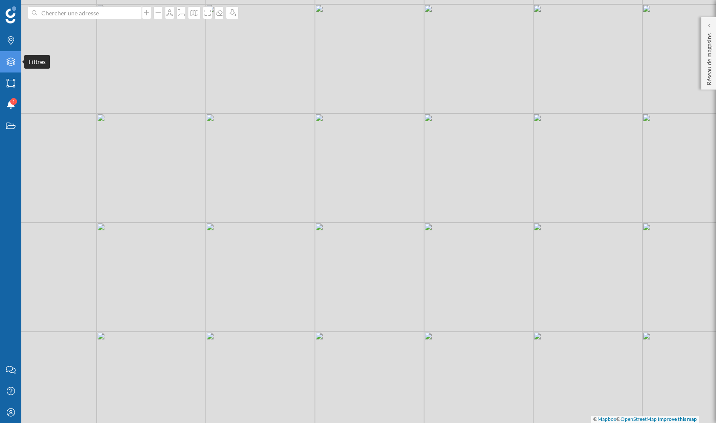
click at [9, 62] on icon "Filtres" at bounding box center [11, 62] width 11 height 9
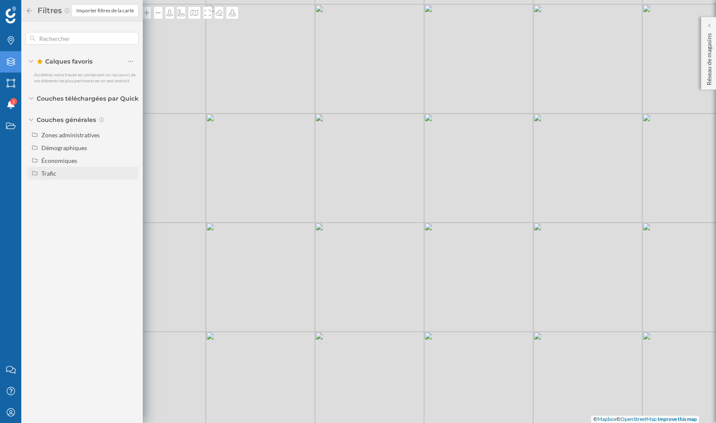
click at [59, 175] on div "Trafic" at bounding box center [88, 173] width 94 height 9
click at [133, 186] on input "Trafic routier" at bounding box center [133, 186] width 6 height 6
radio input "true"
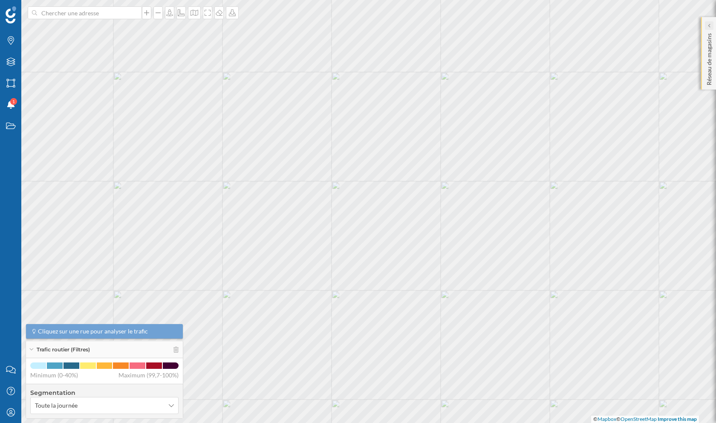
click at [711, 27] on div at bounding box center [709, 25] width 9 height 9
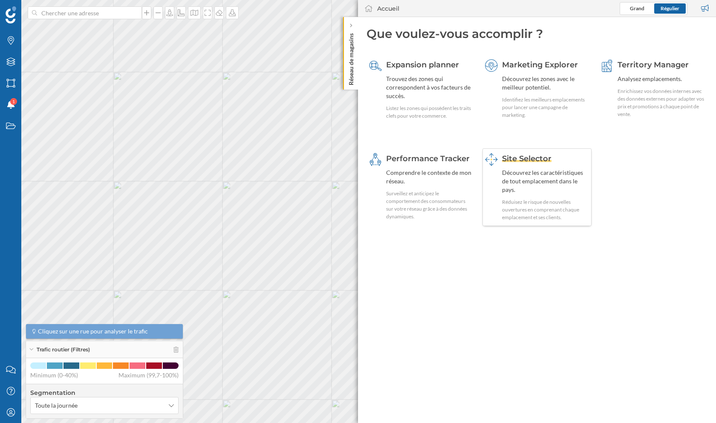
click at [572, 173] on div "Découvrez les caractéristiques de tout emplacement dans le pays." at bounding box center [545, 181] width 87 height 26
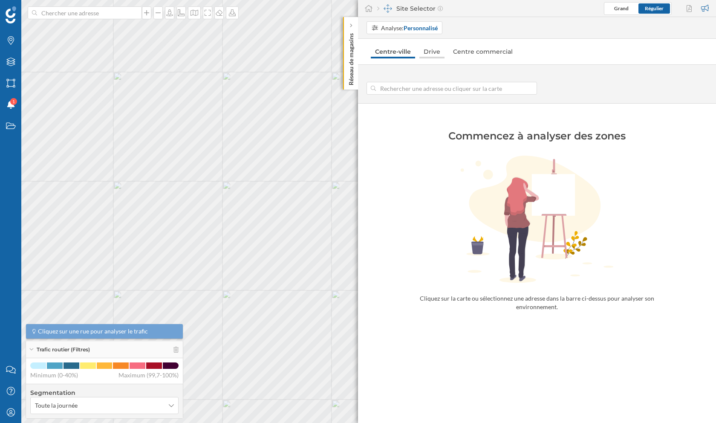
click at [431, 54] on link "Drive" at bounding box center [432, 52] width 25 height 14
click at [428, 85] on input at bounding box center [452, 88] width 152 height 13
click at [461, 86] on input at bounding box center [452, 88] width 152 height 13
type input "[STREET_ADDRESS]"
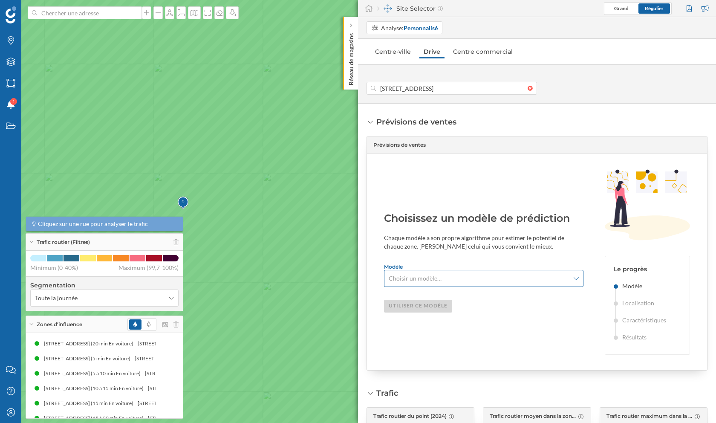
click at [486, 274] on span "Choisir un modèle…" at bounding box center [479, 278] width 181 height 9
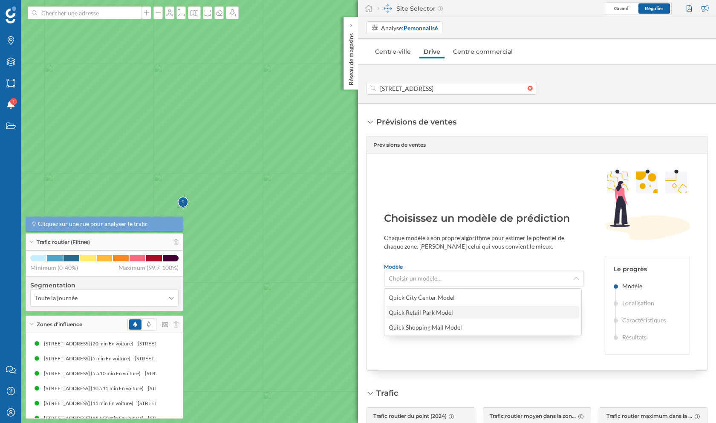
click at [448, 312] on div "Quick Retail Park Model" at bounding box center [421, 312] width 64 height 7
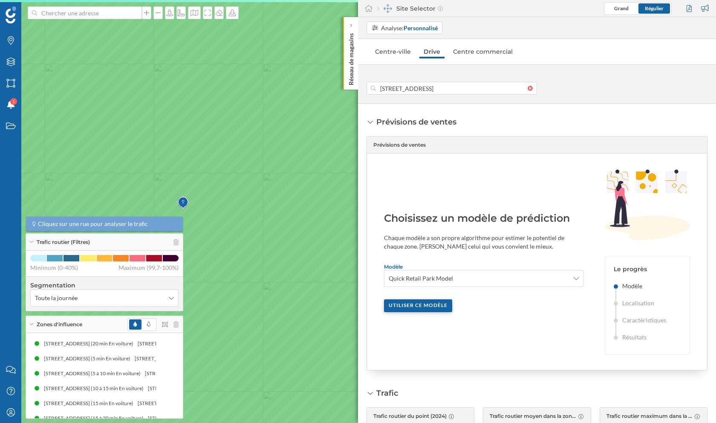
click at [437, 307] on div "Utiliser ce modèle" at bounding box center [418, 305] width 68 height 13
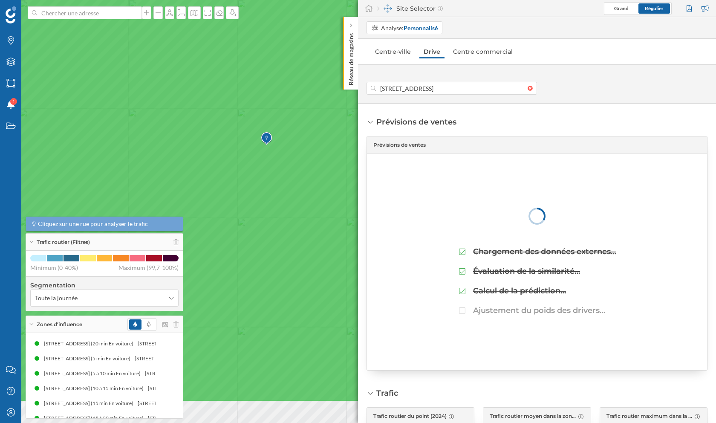
drag, startPoint x: 223, startPoint y: 203, endPoint x: 301, endPoint y: 268, distance: 102.0
click at [301, 268] on icon at bounding box center [441, 147] width 861 height 509
drag, startPoint x: 307, startPoint y: 347, endPoint x: 307, endPoint y: 277, distance: 70.3
click at [307, 277] on icon at bounding box center [358, 140] width 861 height 509
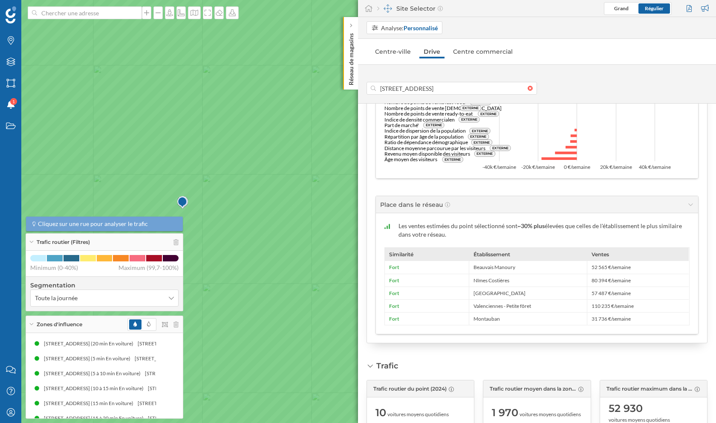
scroll to position [473, 0]
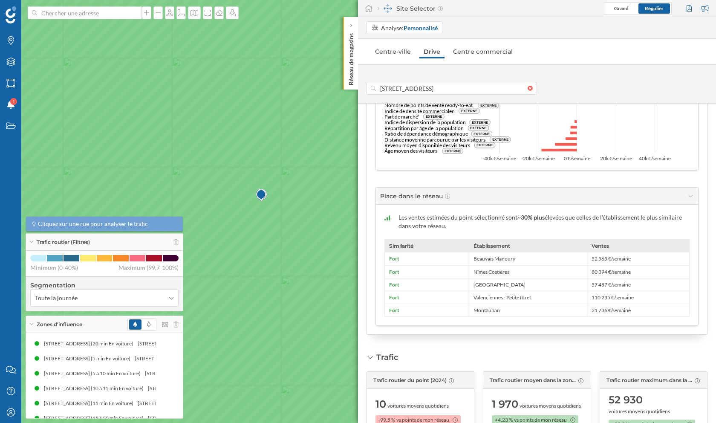
drag, startPoint x: 294, startPoint y: 286, endPoint x: 373, endPoint y: 278, distance: 79.2
click at [373, 278] on div "Marques Filtres Zones Notifications 1 Travail Nous contacter Centre d'aide Mon …" at bounding box center [358, 211] width 716 height 423
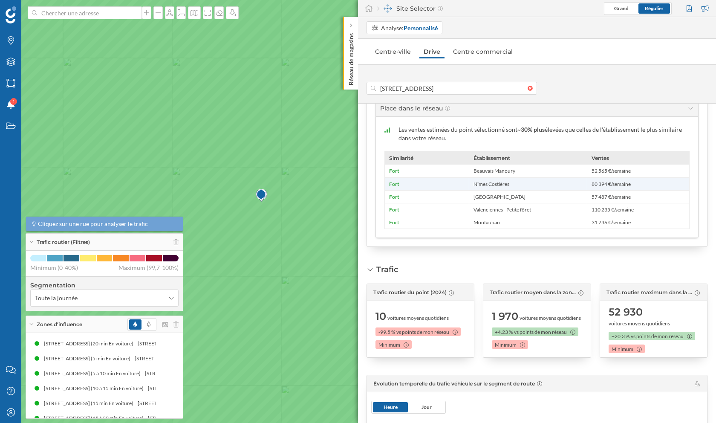
scroll to position [562, 0]
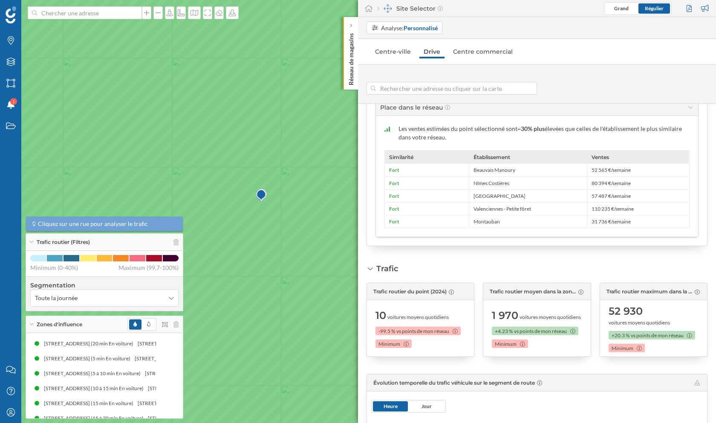
click at [530, 90] on div at bounding box center [532, 88] width 9 height 5
click at [528, 90] on input at bounding box center [452, 88] width 152 height 13
click at [481, 87] on input at bounding box center [452, 88] width 152 height 13
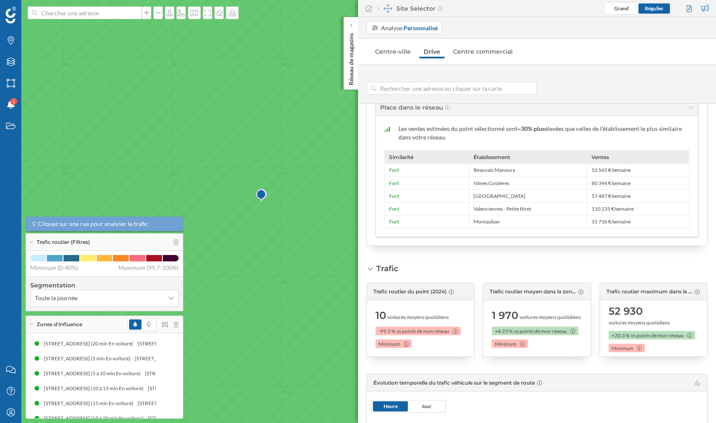
click at [240, 242] on icon at bounding box center [358, 211] width 861 height 509
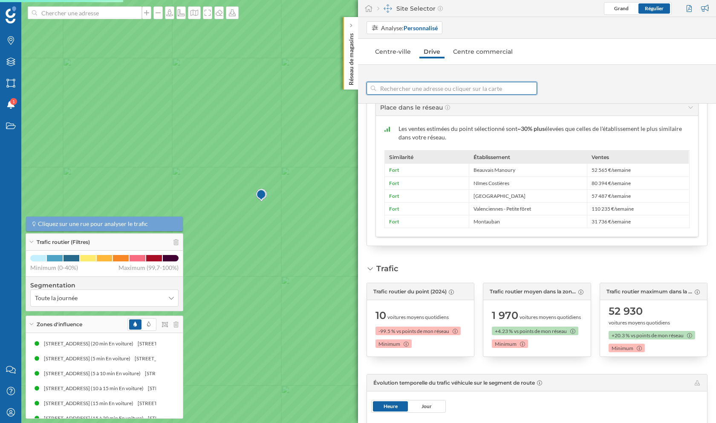
click at [411, 83] on input at bounding box center [452, 88] width 152 height 13
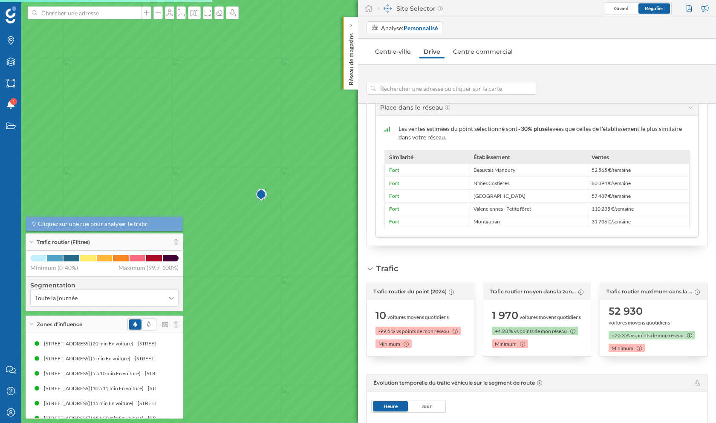
click at [246, 237] on icon at bounding box center [358, 211] width 861 height 509
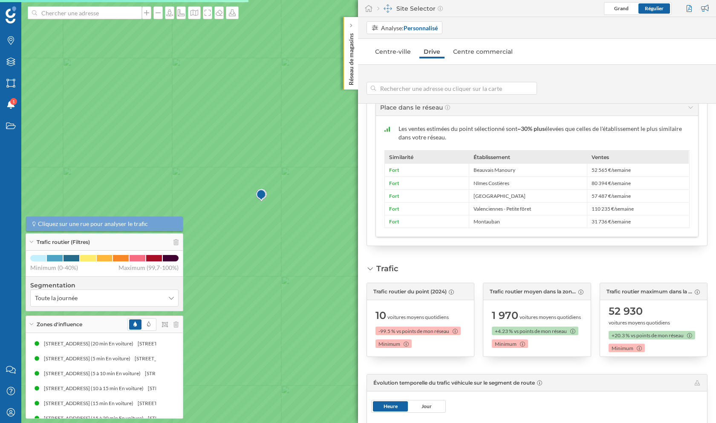
type input "5 [GEOGRAPHIC_DATA], [GEOGRAPHIC_DATA]"
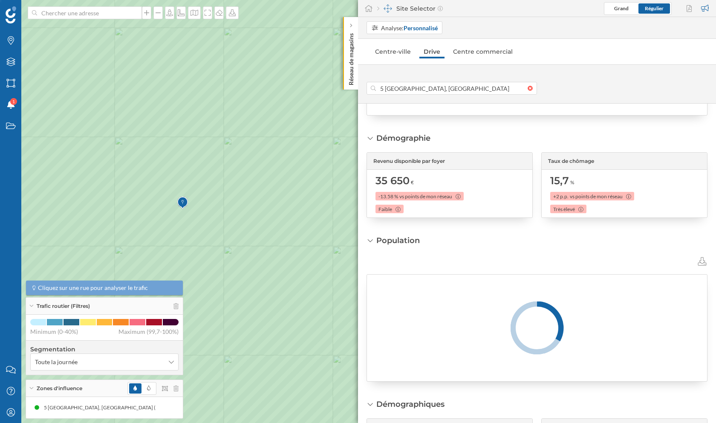
scroll to position [742, 0]
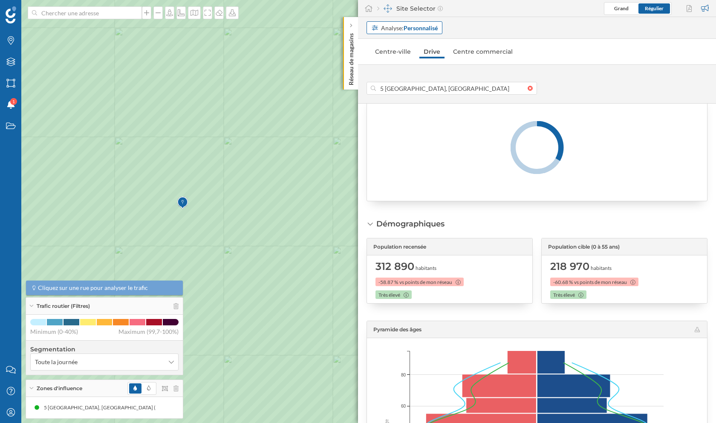
click at [405, 31] on strong "Personnalisé" at bounding box center [421, 27] width 34 height 7
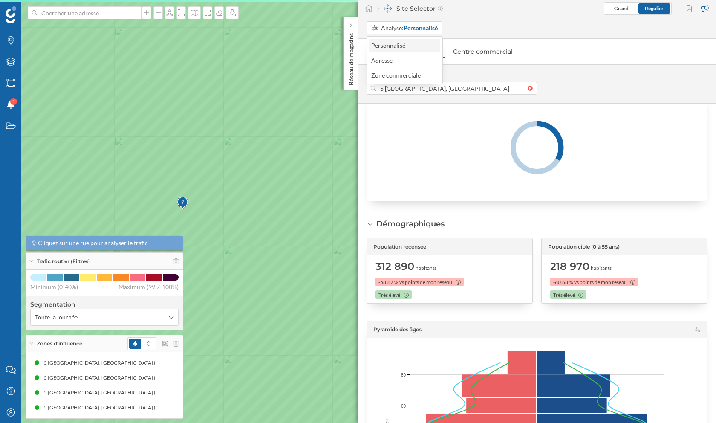
click at [412, 45] on div "Personnalisé" at bounding box center [404, 45] width 66 height 9
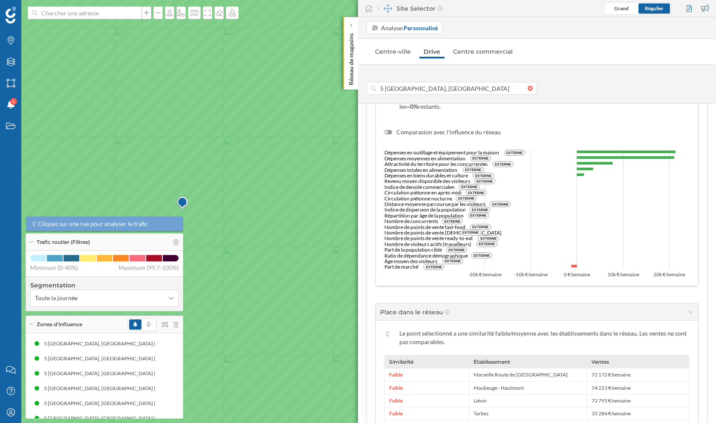
scroll to position [359, 0]
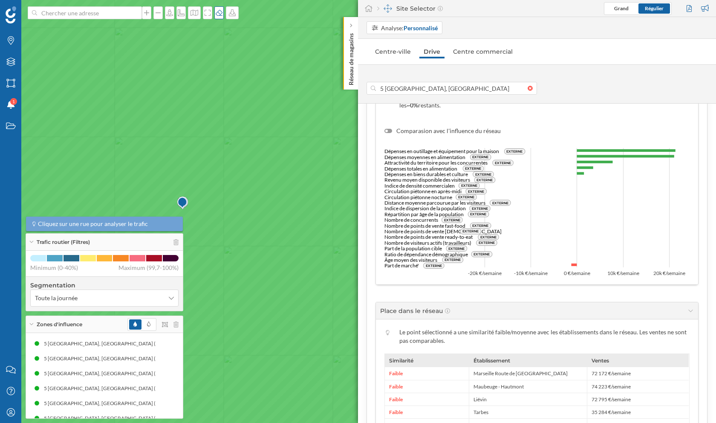
click at [218, 9] on div at bounding box center [218, 12] width 9 height 13
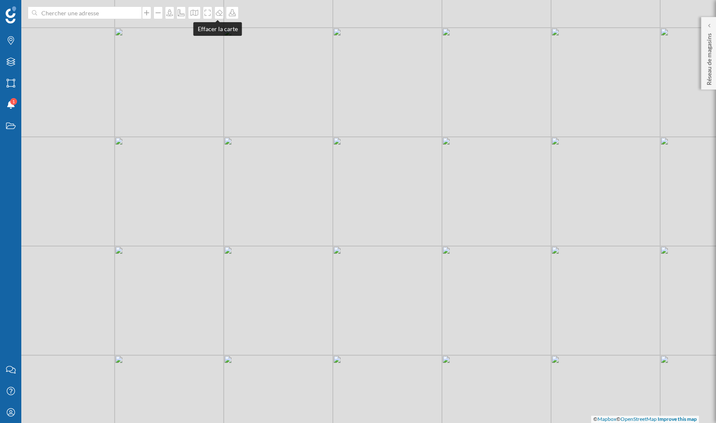
click at [219, 20] on div "© Mapbox © OpenStreetMap Improve this map" at bounding box center [358, 211] width 716 height 423
click at [6, 59] on icon at bounding box center [10, 62] width 9 height 9
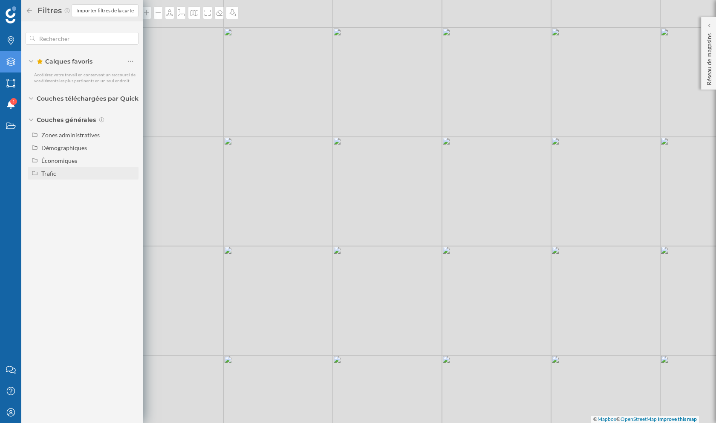
click at [59, 175] on div "Trafic" at bounding box center [88, 173] width 94 height 9
click at [133, 188] on input "Trafic routier" at bounding box center [133, 186] width 6 height 6
radio input "true"
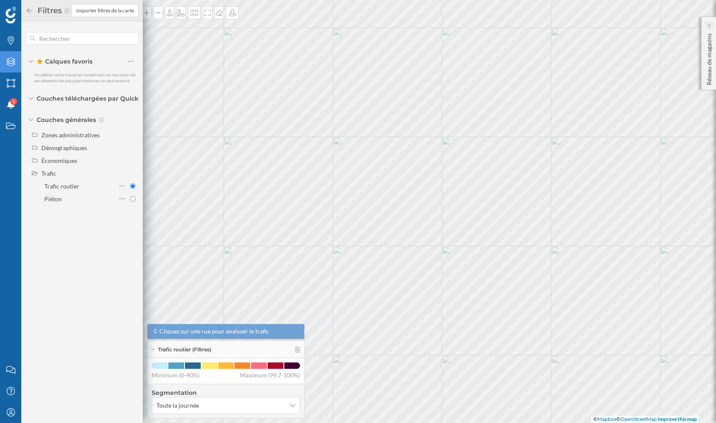
click at [711, 23] on div at bounding box center [709, 25] width 9 height 9
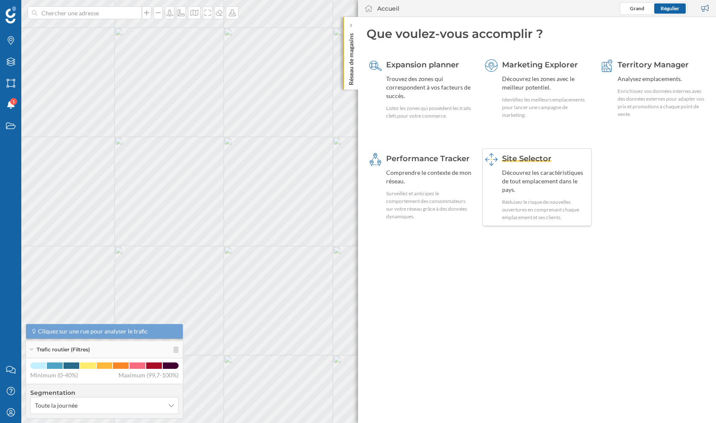
click at [535, 171] on div "Découvrez les caractéristiques de tout emplacement dans le pays." at bounding box center [545, 181] width 87 height 26
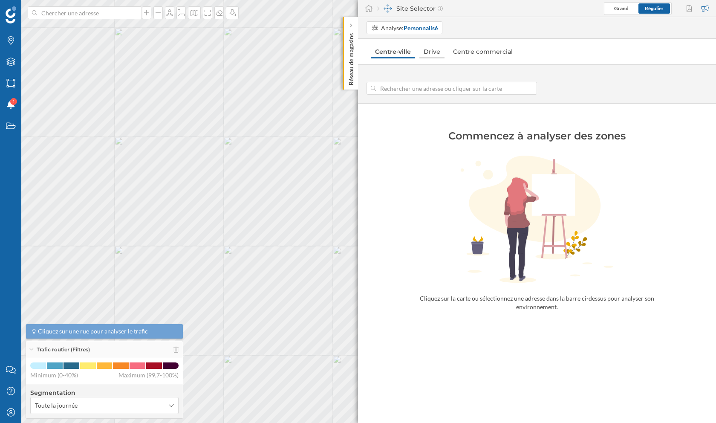
click at [434, 50] on link "Drive" at bounding box center [432, 52] width 25 height 14
click at [8, 63] on icon at bounding box center [10, 62] width 9 height 9
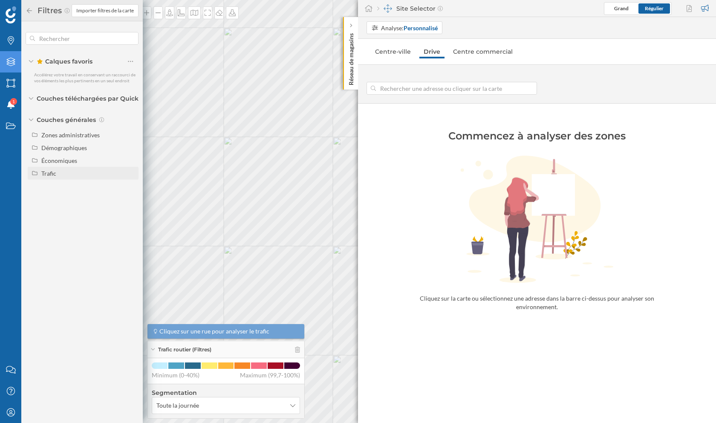
click at [53, 170] on div "Trafic" at bounding box center [48, 173] width 15 height 7
click at [446, 89] on input at bounding box center [452, 88] width 152 height 13
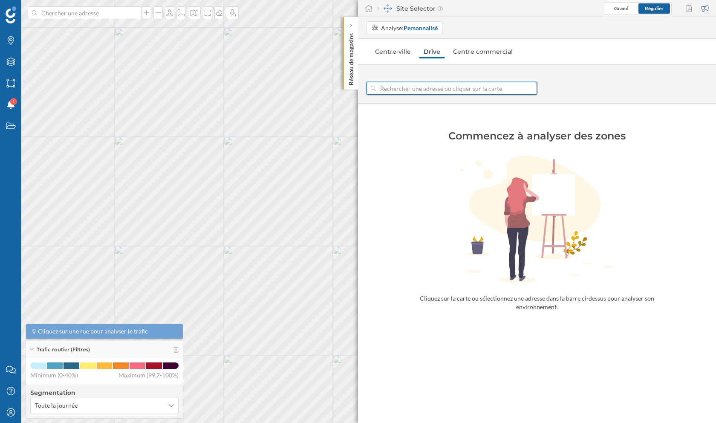
click at [446, 90] on input at bounding box center [452, 88] width 152 height 13
click at [431, 87] on input at bounding box center [452, 88] width 152 height 13
type input "5 [GEOGRAPHIC_DATA], [GEOGRAPHIC_DATA]"
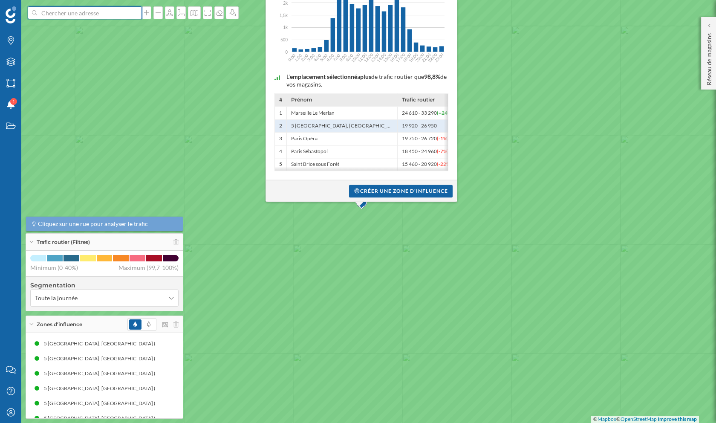
click at [68, 14] on input at bounding box center [85, 12] width 96 height 13
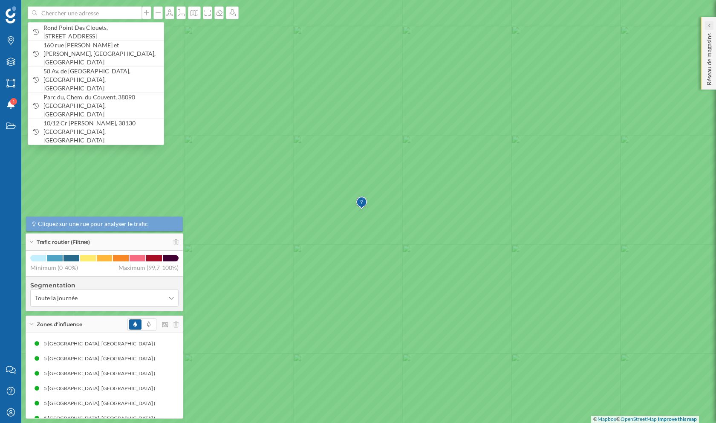
click at [711, 26] on div at bounding box center [709, 25] width 9 height 9
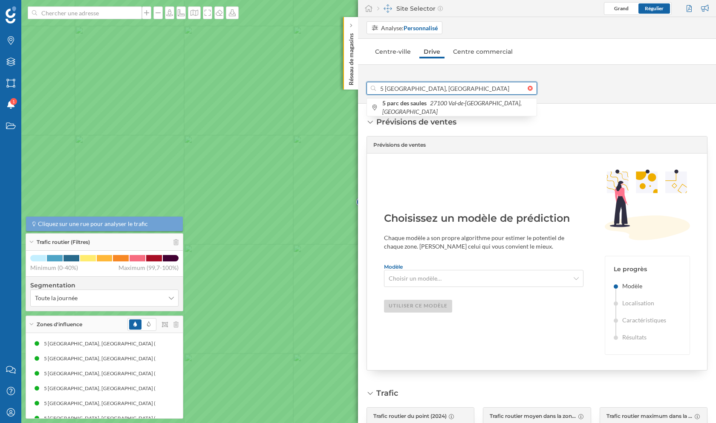
click at [445, 87] on input "5 [GEOGRAPHIC_DATA], [GEOGRAPHIC_DATA]" at bounding box center [452, 88] width 152 height 13
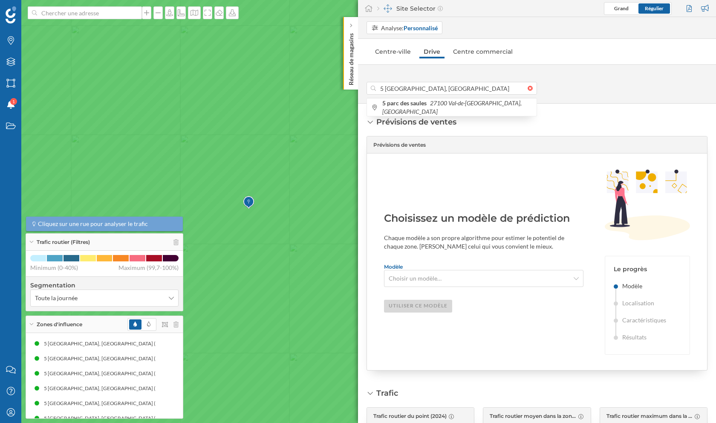
drag, startPoint x: 295, startPoint y: 183, endPoint x: 174, endPoint y: 184, distance: 120.7
click at [174, 184] on icon at bounding box center [245, 211] width 861 height 509
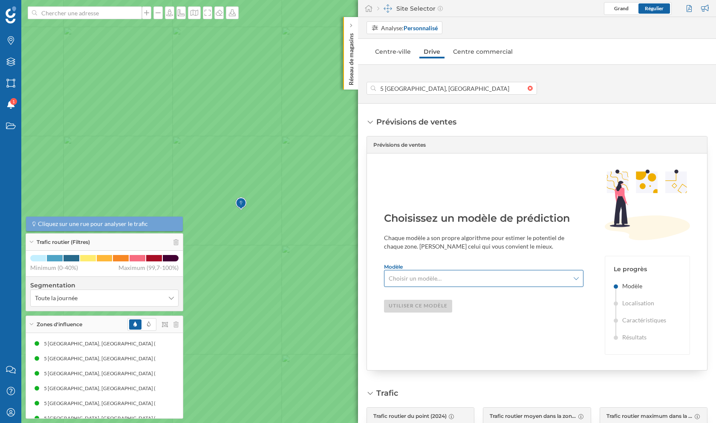
click at [441, 274] on span "Choisir un modèle…" at bounding box center [479, 278] width 181 height 9
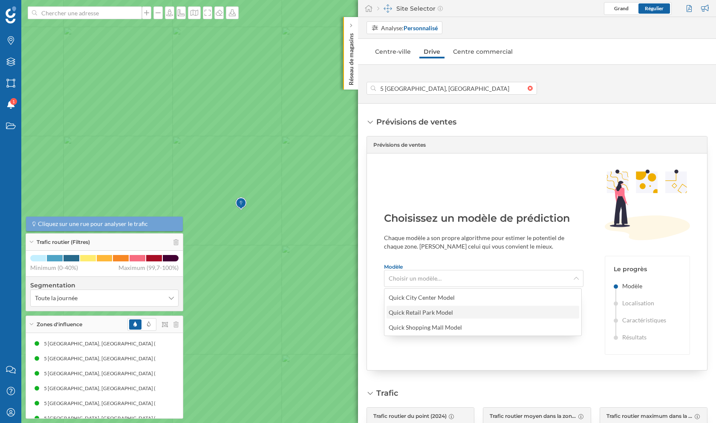
click at [424, 313] on div "Quick Retail Park Model" at bounding box center [421, 312] width 64 height 7
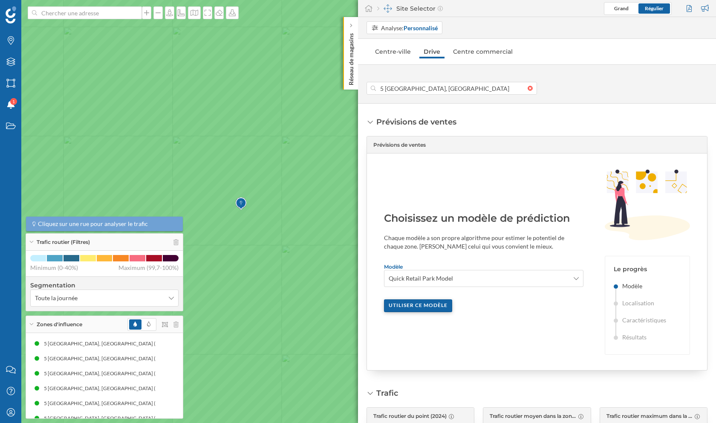
click at [427, 309] on div "Utiliser ce modèle" at bounding box center [418, 305] width 68 height 13
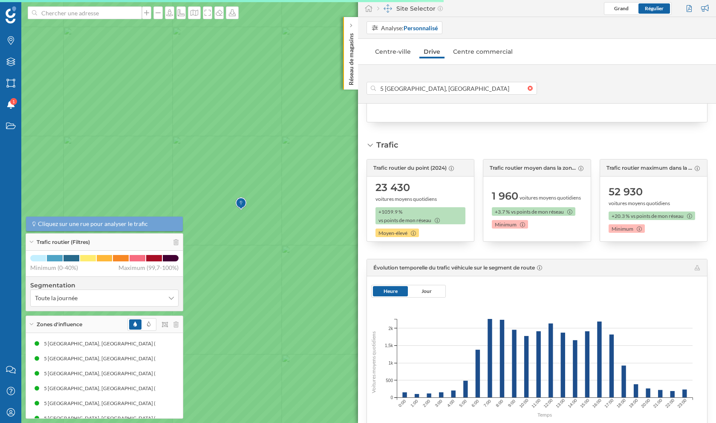
scroll to position [270, 0]
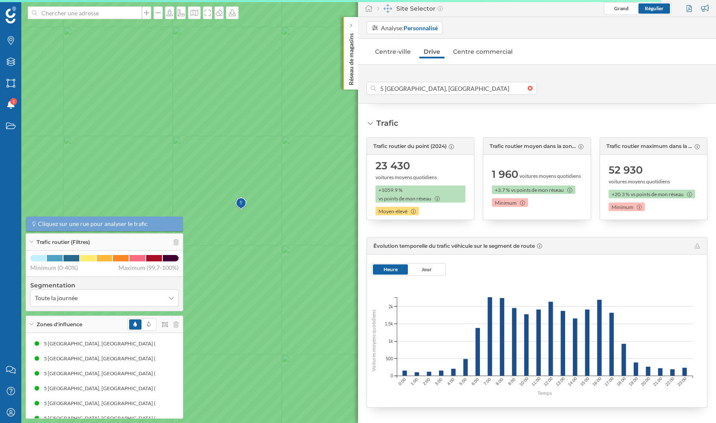
drag, startPoint x: 371, startPoint y: 145, endPoint x: 448, endPoint y: 149, distance: 76.8
click at [448, 149] on div "Trafic routier du point (2024)" at bounding box center [420, 146] width 107 height 17
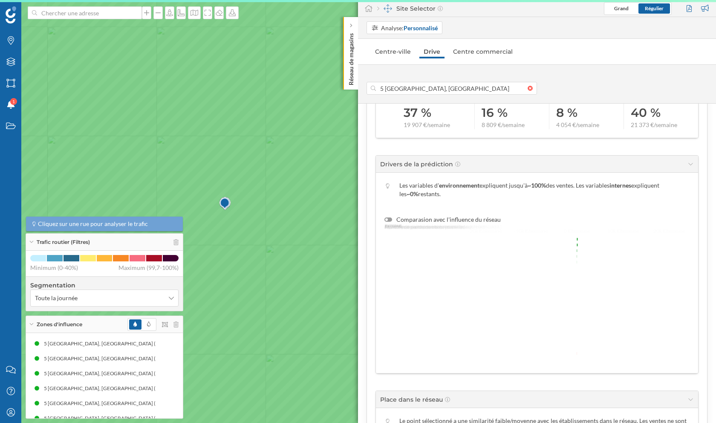
scroll to position [705, 0]
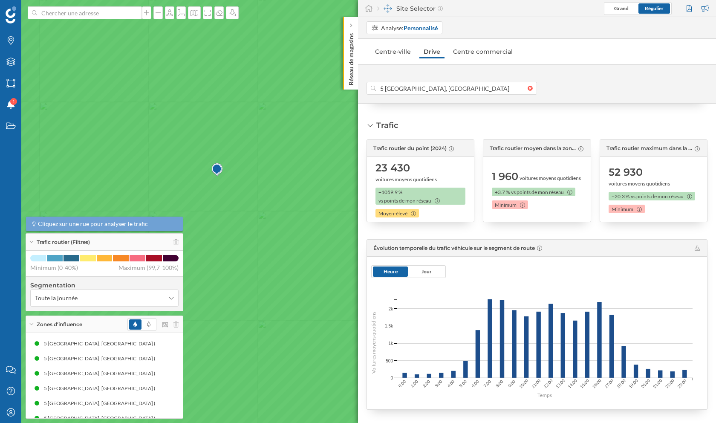
drag, startPoint x: 203, startPoint y: 184, endPoint x: 243, endPoint y: 146, distance: 55.2
click at [243, 146] on icon at bounding box center [392, 177] width 861 height 509
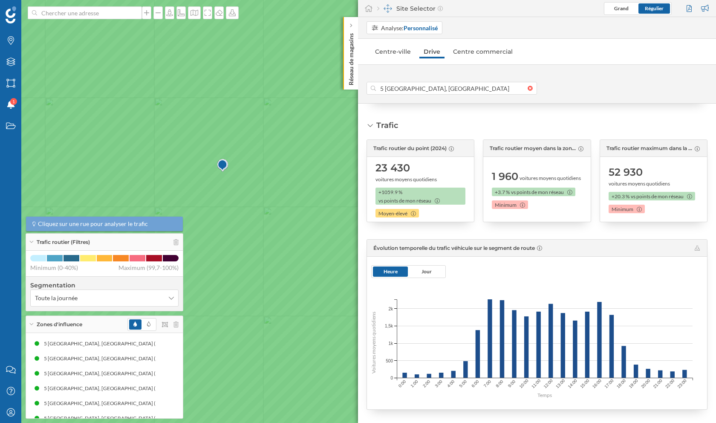
click at [444, 145] on span "Trafic routier du point (2024)" at bounding box center [409, 149] width 73 height 8
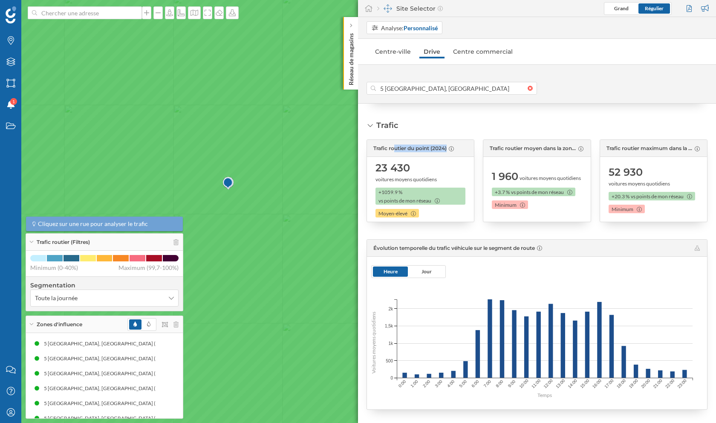
drag, startPoint x: 313, startPoint y: 227, endPoint x: 251, endPoint y: 221, distance: 62.1
click at [251, 221] on icon at bounding box center [296, 205] width 863 height 511
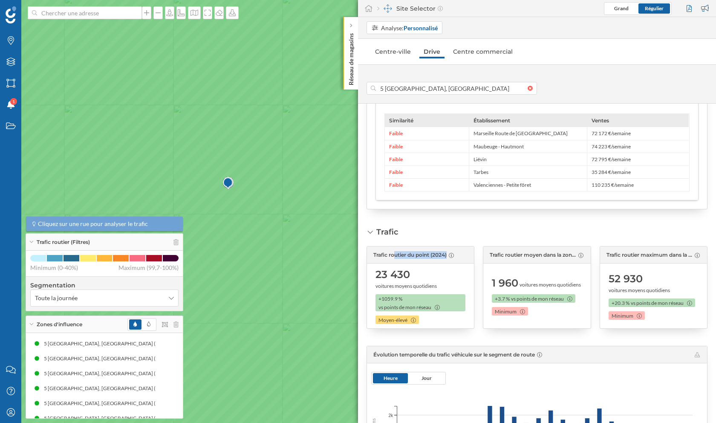
scroll to position [630, 0]
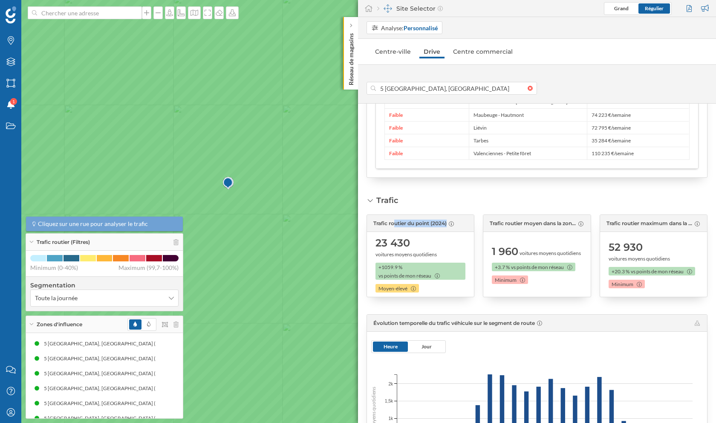
drag, startPoint x: 376, startPoint y: 242, endPoint x: 417, endPoint y: 242, distance: 40.9
click at [417, 242] on div "23 430 voitures moyens quotidiens" at bounding box center [421, 247] width 90 height 22
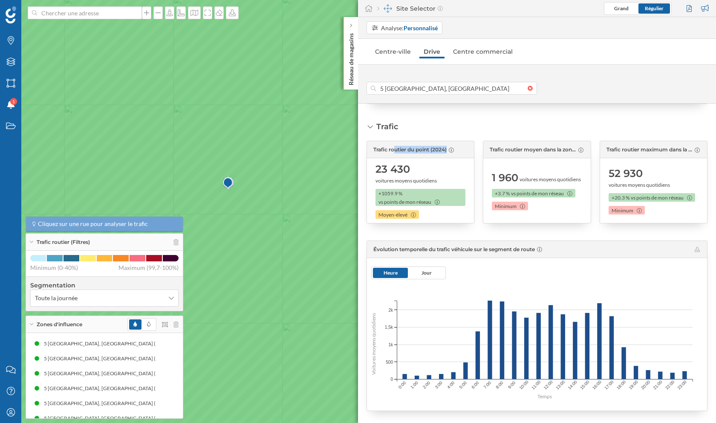
scroll to position [703, 0]
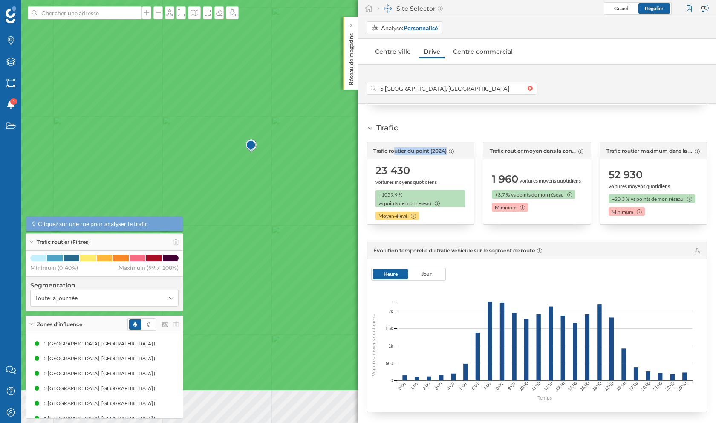
drag, startPoint x: 261, startPoint y: 277, endPoint x: 261, endPoint y: 188, distance: 88.7
click at [261, 188] on icon at bounding box center [358, 136] width 861 height 509
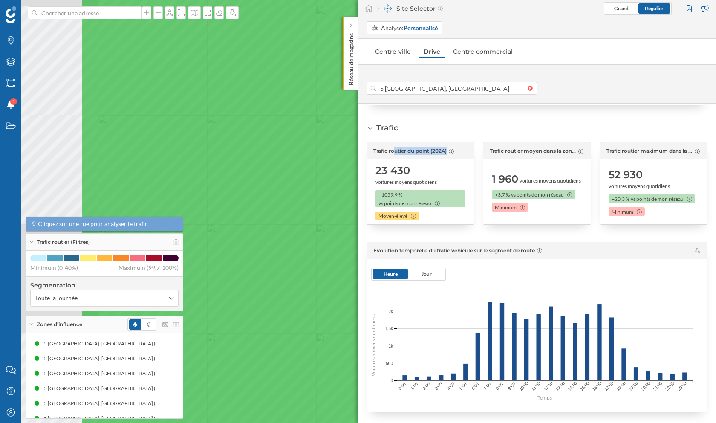
drag, startPoint x: 94, startPoint y: 149, endPoint x: 248, endPoint y: 162, distance: 154.4
click at [248, 162] on icon at bounding box center [511, 223] width 861 height 509
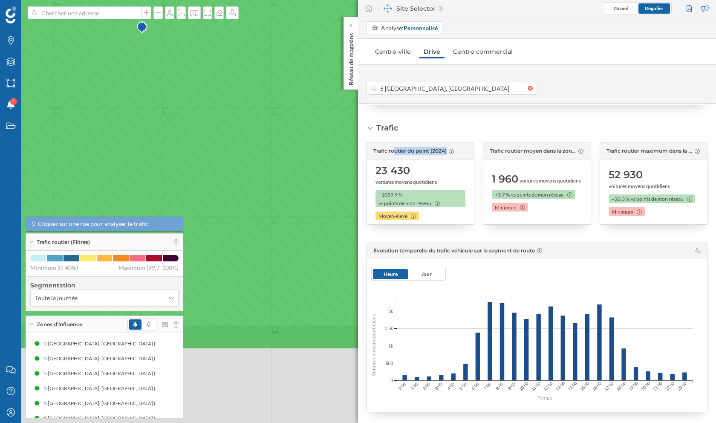
drag, startPoint x: 316, startPoint y: 205, endPoint x: 52, endPoint y: 88, distance: 289.6
click at [52, 88] on icon at bounding box center [94, 94] width 861 height 509
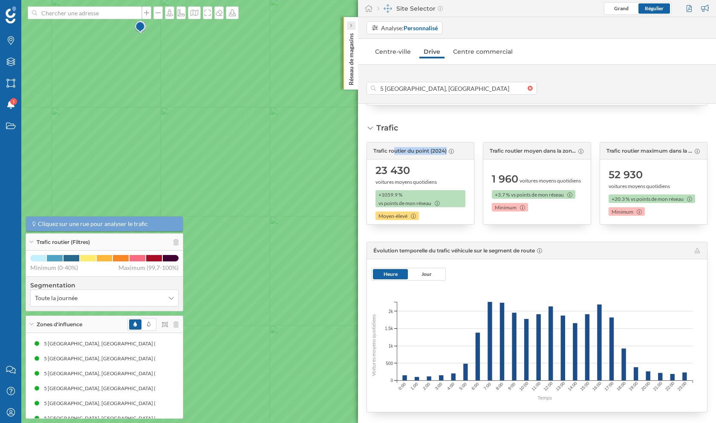
click at [353, 26] on div at bounding box center [351, 25] width 9 height 9
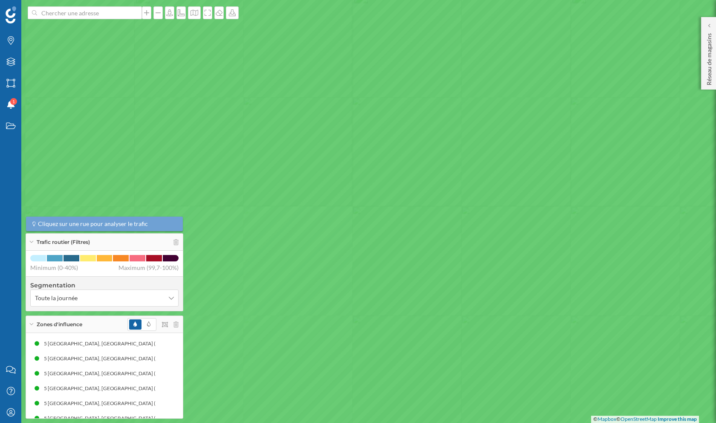
drag, startPoint x: 255, startPoint y: 220, endPoint x: 341, endPoint y: 185, distance: 92.0
click at [341, 185] on icon at bounding box center [417, 182] width 861 height 509
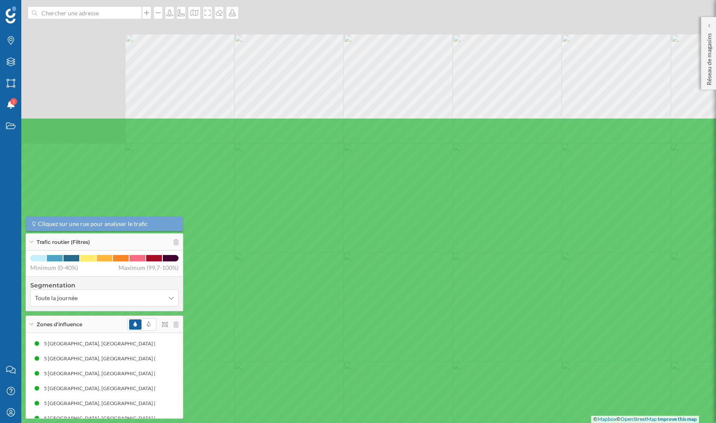
drag, startPoint x: 260, startPoint y: 53, endPoint x: 423, endPoint y: 318, distance: 311.2
click at [422, 318] on icon at bounding box center [432, 372] width 861 height 509
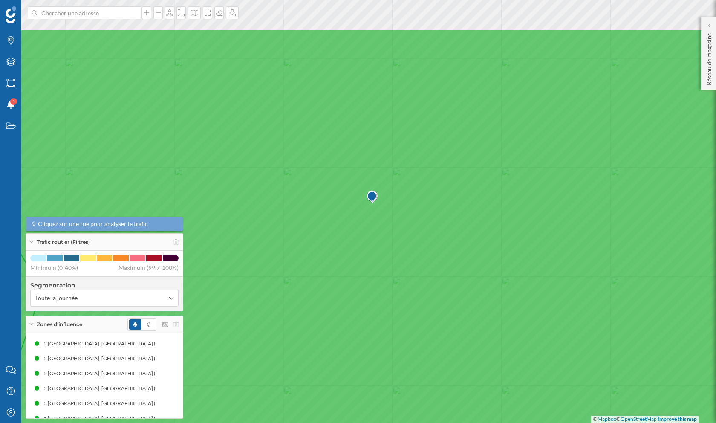
drag, startPoint x: 300, startPoint y: 157, endPoint x: 371, endPoint y: 230, distance: 101.9
click at [371, 230] on icon at bounding box center [429, 283] width 861 height 509
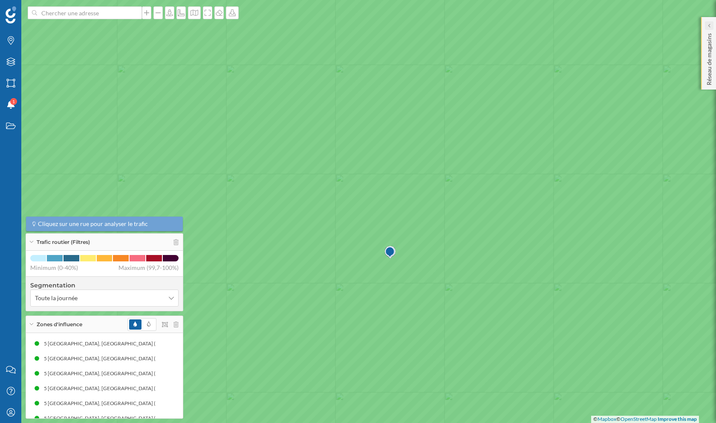
click at [711, 23] on div at bounding box center [709, 25] width 9 height 9
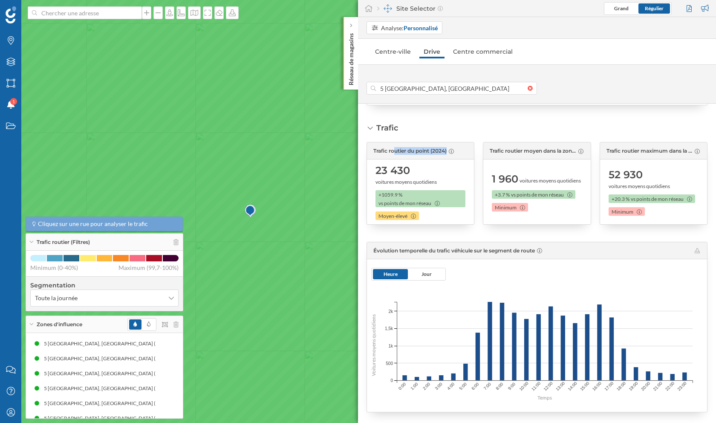
drag, startPoint x: 330, startPoint y: 248, endPoint x: 189, endPoint y: 203, distance: 147.6
click at [189, 203] on icon at bounding box center [218, 170] width 861 height 509
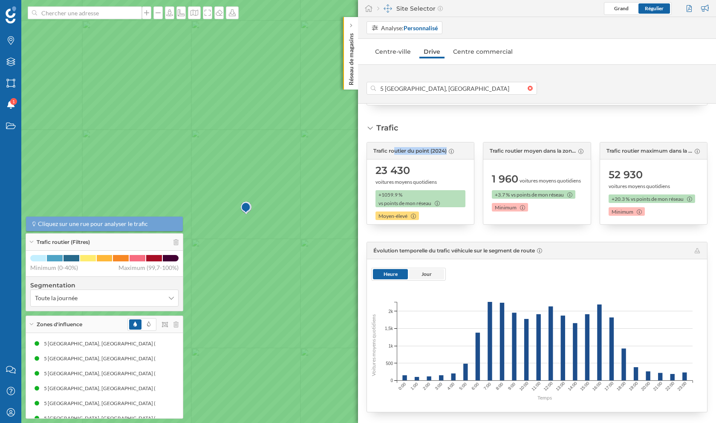
click at [432, 273] on span "Jour" at bounding box center [426, 274] width 35 height 10
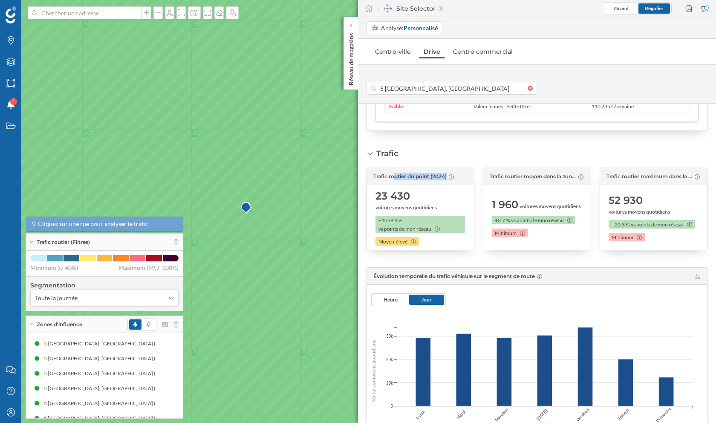
scroll to position [694, 0]
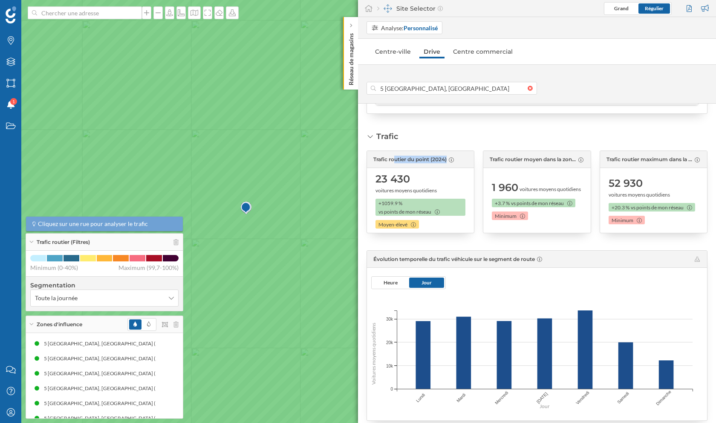
click at [380, 175] on span "23 430" at bounding box center [393, 179] width 35 height 14
click at [389, 178] on span "23 430" at bounding box center [393, 179] width 35 height 14
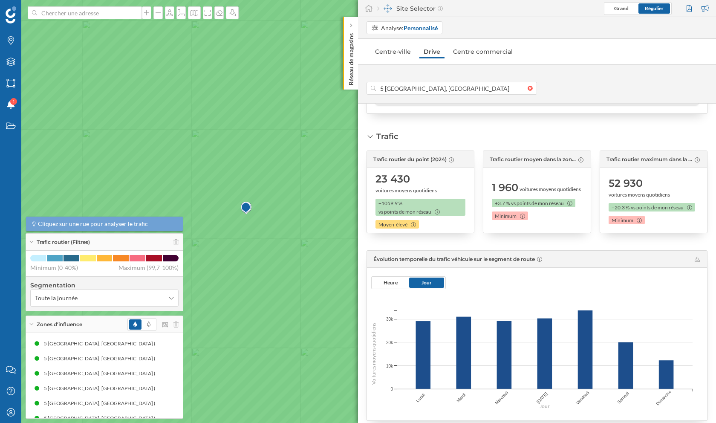
click at [389, 178] on span "23 430" at bounding box center [393, 179] width 35 height 14
click at [376, 176] on span "23 430" at bounding box center [393, 179] width 35 height 14
drag, startPoint x: 375, startPoint y: 176, endPoint x: 413, endPoint y: 176, distance: 37.9
click at [413, 176] on div "23 430 voitures moyens quotidiens" at bounding box center [421, 183] width 90 height 22
click at [393, 279] on span "Heure" at bounding box center [391, 282] width 14 height 6
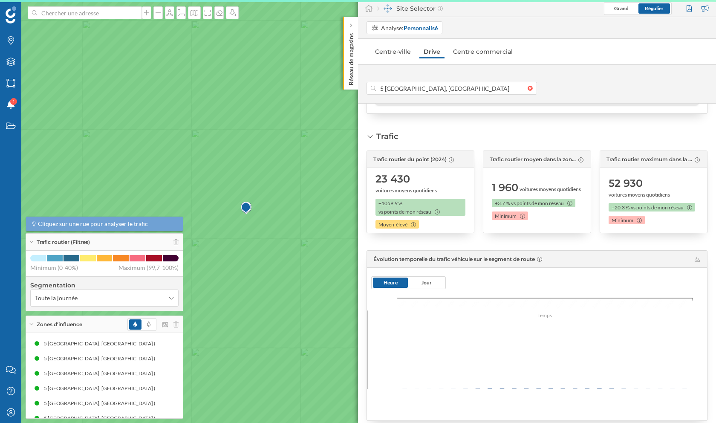
scroll to position [759, 0]
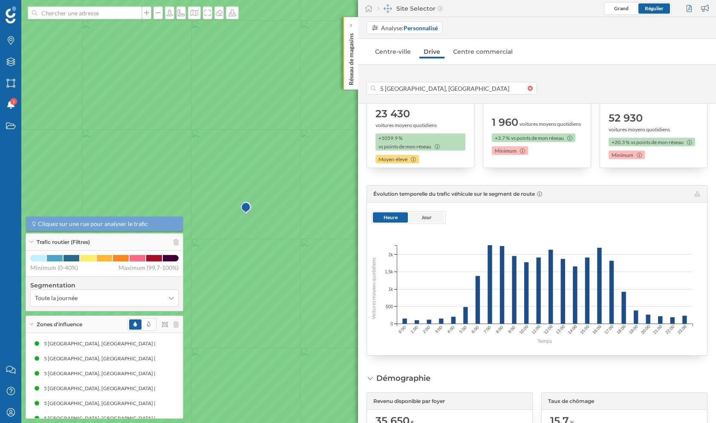
click at [414, 214] on span "Jour" at bounding box center [426, 217] width 35 height 10
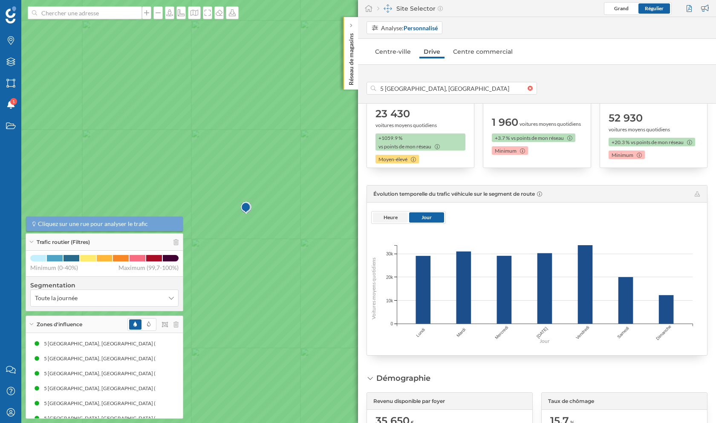
click at [393, 216] on span "Heure" at bounding box center [391, 217] width 14 height 6
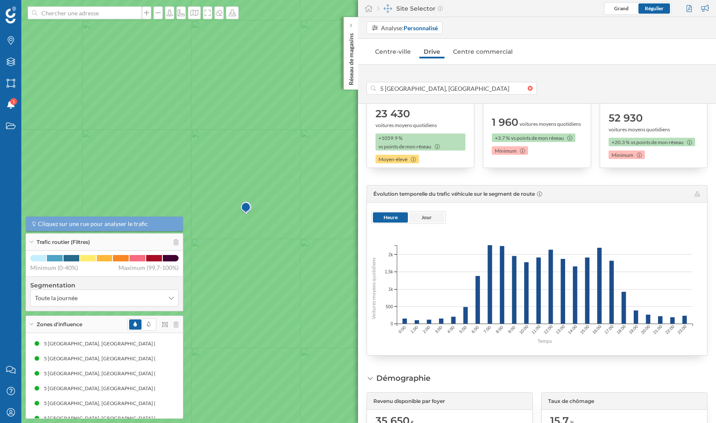
click at [438, 218] on span "Jour" at bounding box center [426, 217] width 35 height 10
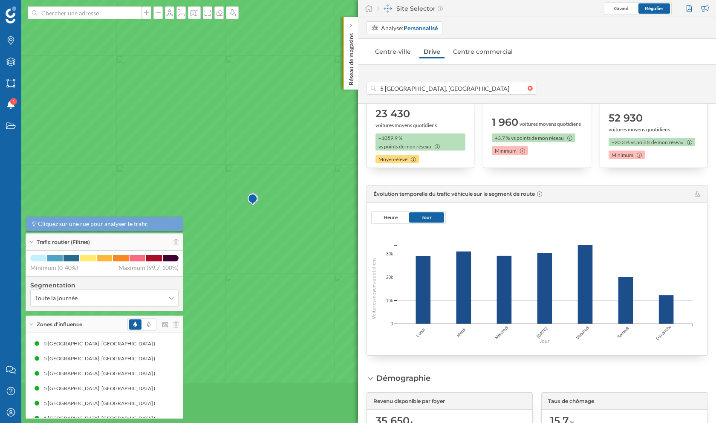
drag, startPoint x: 274, startPoint y: 297, endPoint x: 273, endPoint y: 249, distance: 47.8
click at [273, 249] on icon at bounding box center [357, 169] width 861 height 509
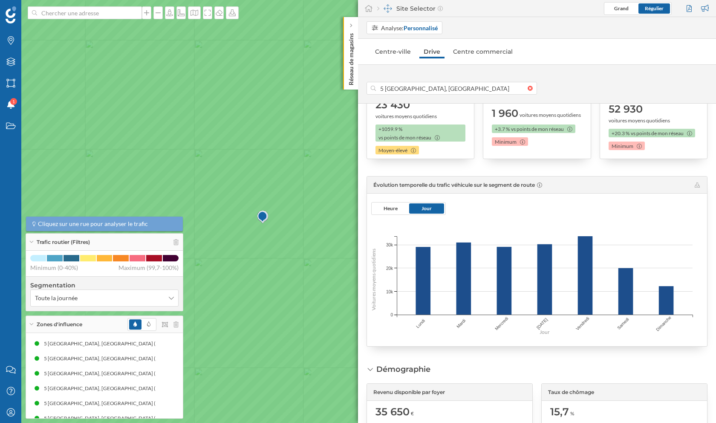
scroll to position [765, 0]
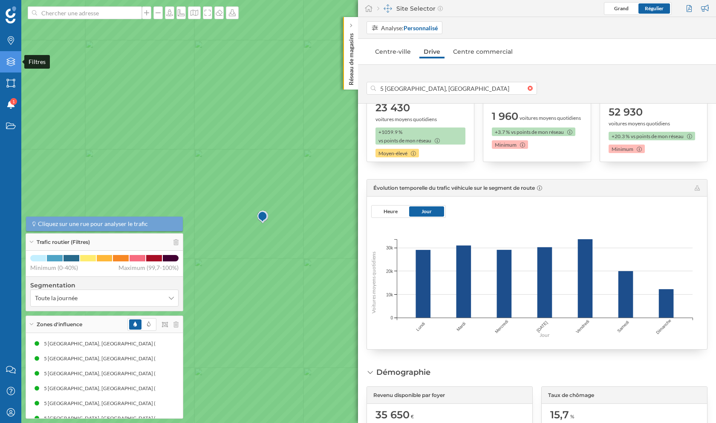
click at [7, 64] on icon at bounding box center [10, 62] width 9 height 9
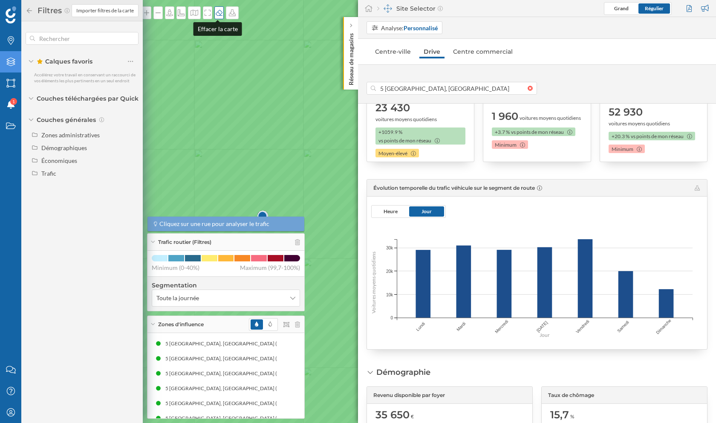
click at [216, 10] on icon at bounding box center [219, 12] width 9 height 7
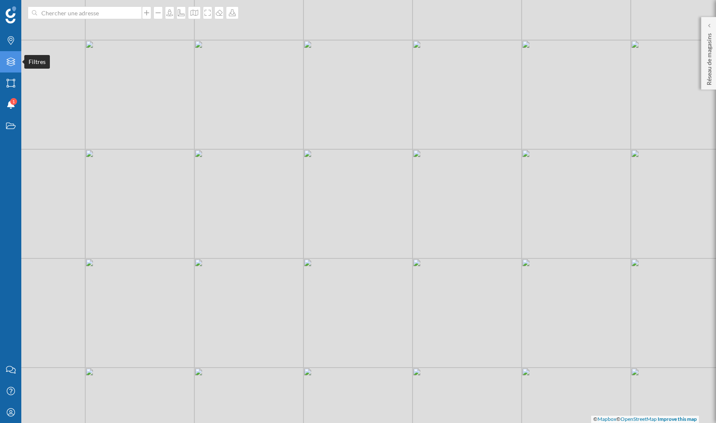
click at [3, 61] on div "Filtres" at bounding box center [10, 61] width 21 height 21
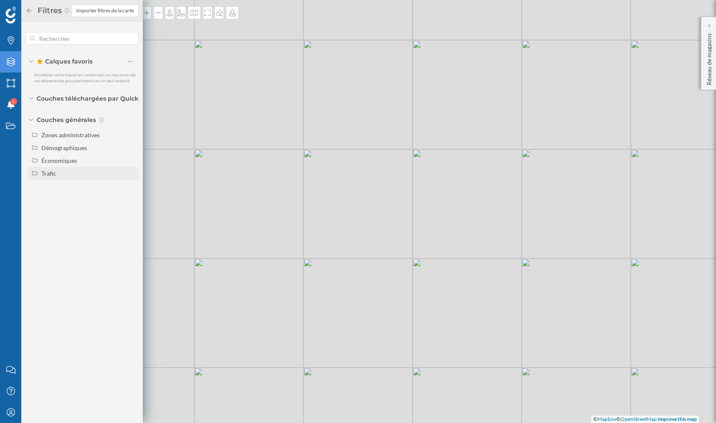
click at [50, 175] on div "Trafic" at bounding box center [48, 173] width 15 height 7
click at [133, 186] on input "Trafic routier" at bounding box center [133, 186] width 6 height 6
radio input "true"
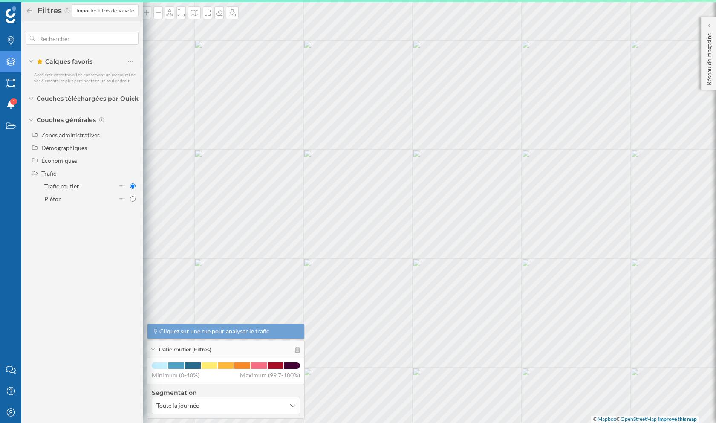
click at [26, 11] on icon at bounding box center [30, 11] width 8 height 6
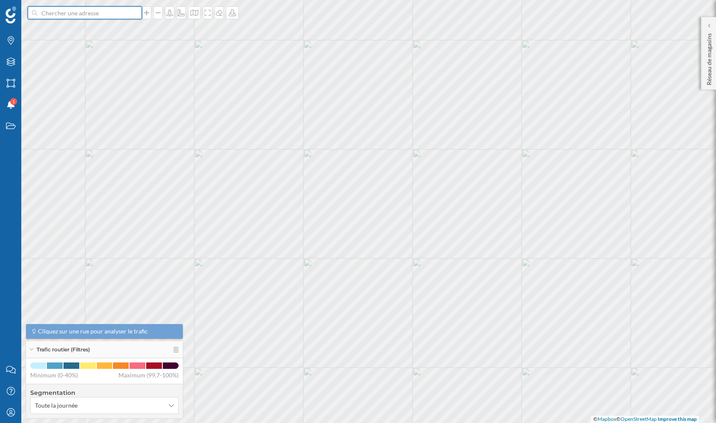
click at [66, 14] on input at bounding box center [85, 12] width 96 height 13
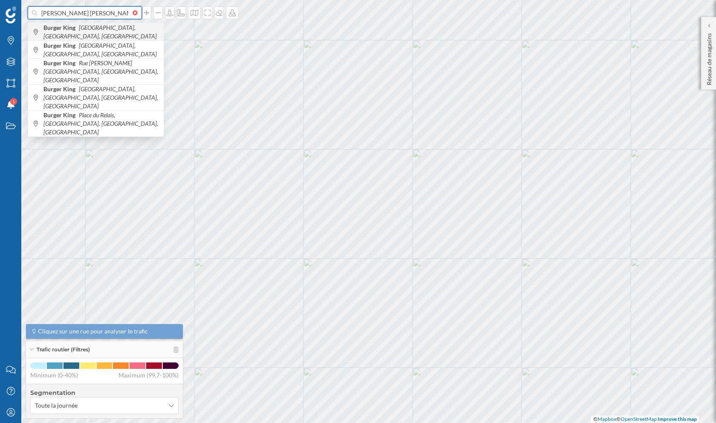
type input "[PERSON_NAME] [PERSON_NAME]"
click at [87, 31] on span "Burger King [GEOGRAPHIC_DATA], [GEOGRAPHIC_DATA], [GEOGRAPHIC_DATA]" at bounding box center [101, 31] width 116 height 17
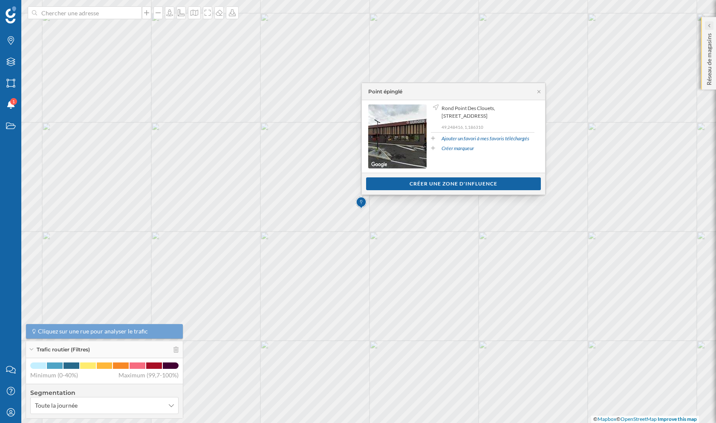
click at [710, 23] on icon at bounding box center [709, 25] width 3 height 4
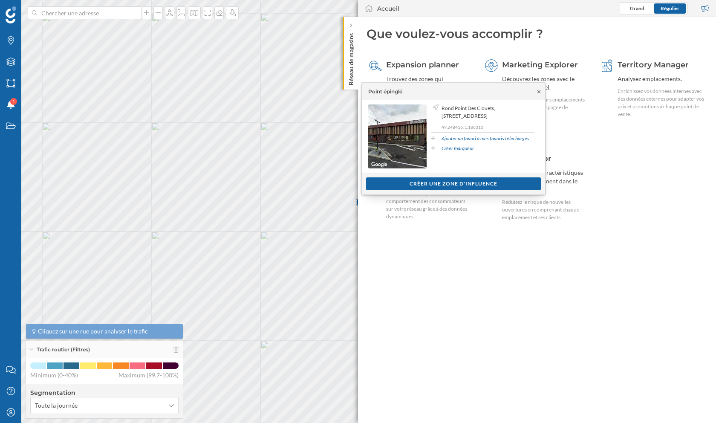
click at [538, 91] on icon at bounding box center [539, 91] width 3 height 3
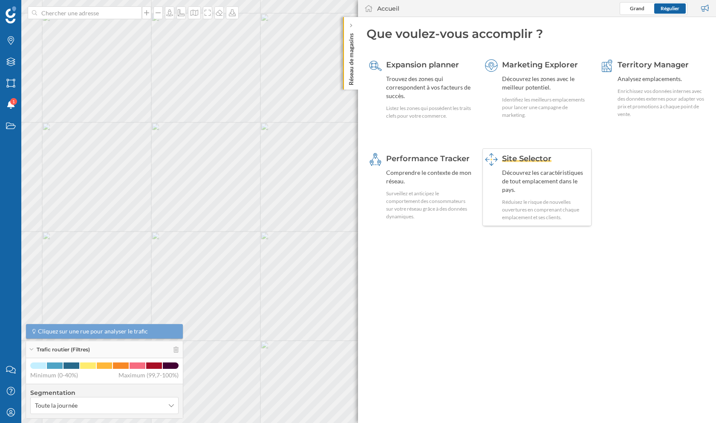
click at [528, 172] on div "Découvrez les caractéristiques de tout emplacement dans le pays." at bounding box center [545, 181] width 87 height 26
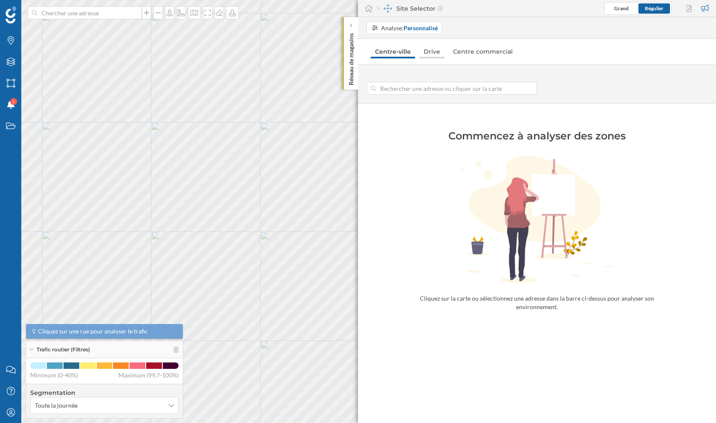
click at [433, 49] on link "Drive" at bounding box center [432, 52] width 25 height 14
click at [406, 88] on input at bounding box center [452, 88] width 152 height 13
type input "5 [GEOGRAPHIC_DATA], [GEOGRAPHIC_DATA]"
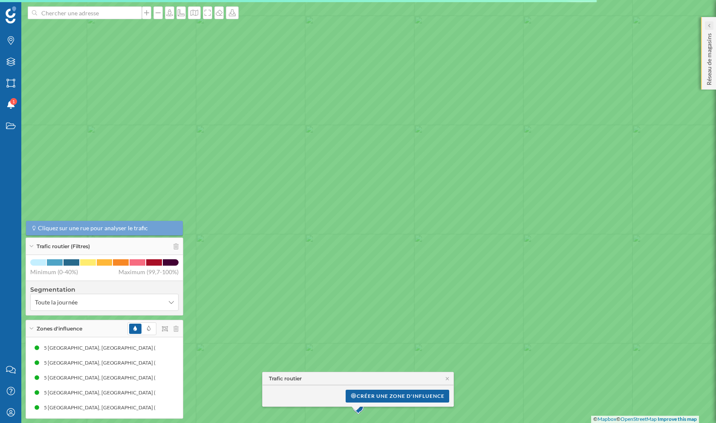
click at [709, 22] on icon at bounding box center [709, 25] width 3 height 9
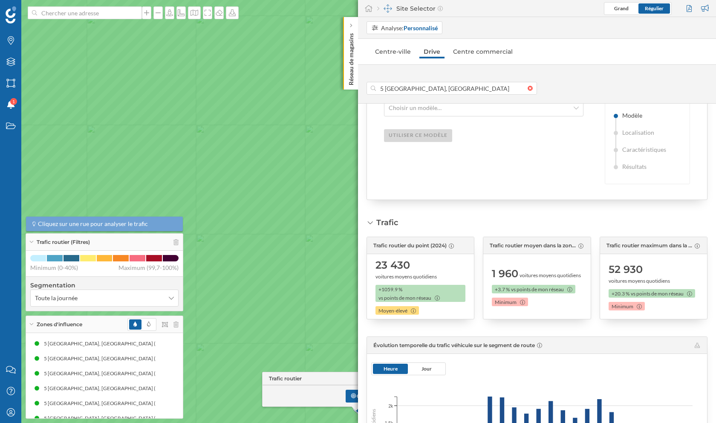
scroll to position [193, 0]
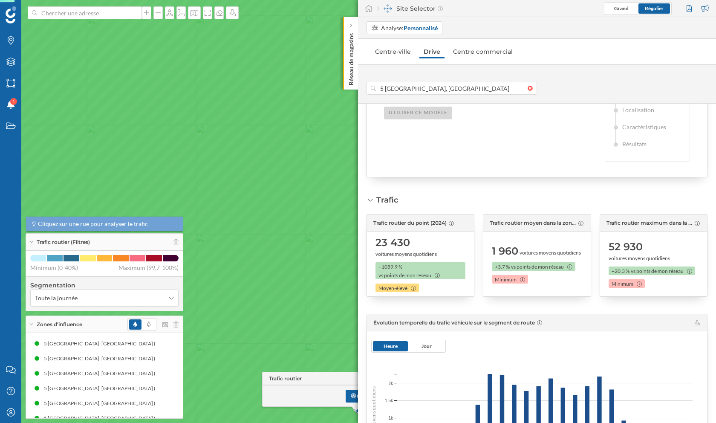
drag, startPoint x: 418, startPoint y: 241, endPoint x: 378, endPoint y: 243, distance: 40.6
click at [378, 243] on div "23 430 voitures moyens quotidiens" at bounding box center [421, 247] width 90 height 22
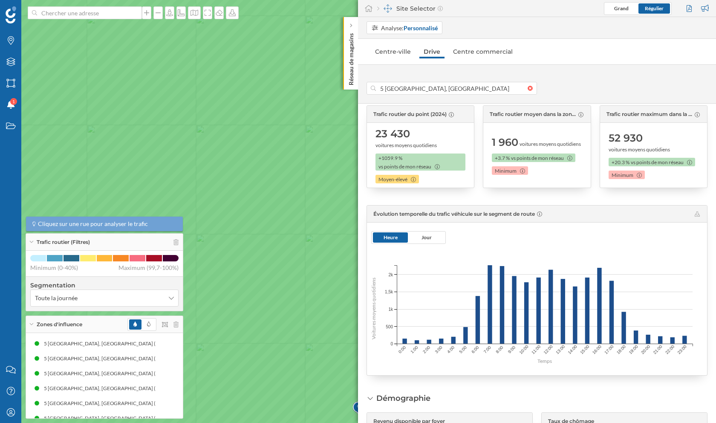
scroll to position [303, 0]
click at [423, 240] on span "Jour" at bounding box center [426, 237] width 35 height 10
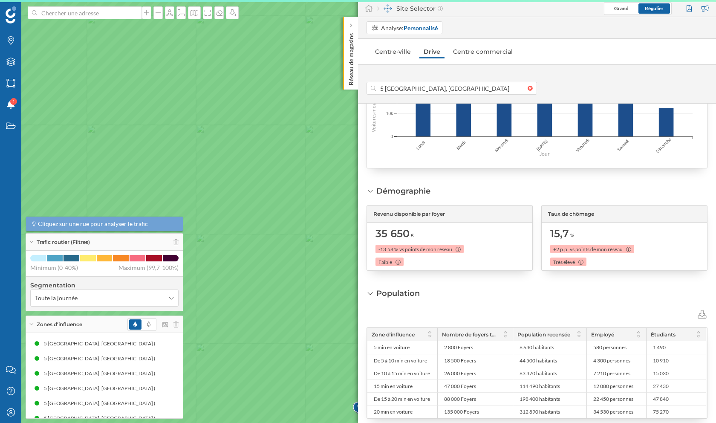
scroll to position [512, 0]
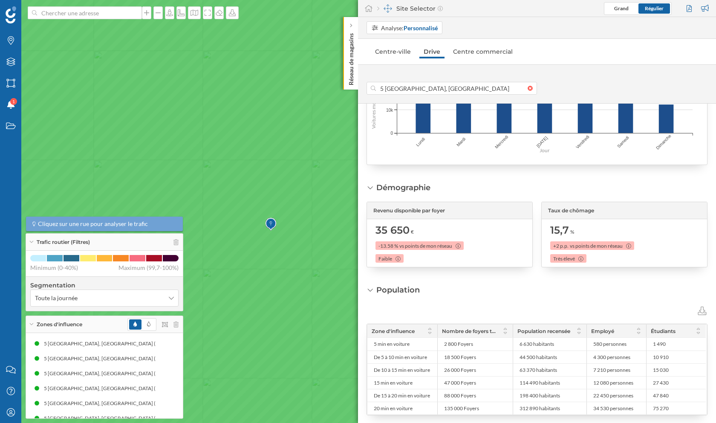
drag, startPoint x: 309, startPoint y: 242, endPoint x: 267, endPoint y: 213, distance: 50.8
click at [267, 213] on icon at bounding box center [317, 180] width 861 height 509
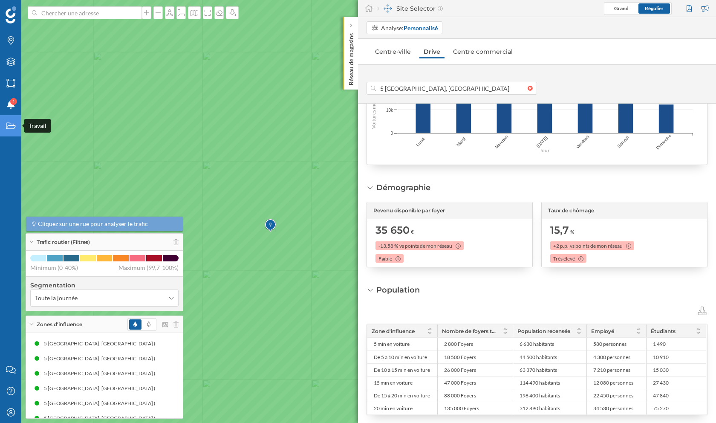
click at [12, 123] on icon "Travail" at bounding box center [11, 126] width 11 height 9
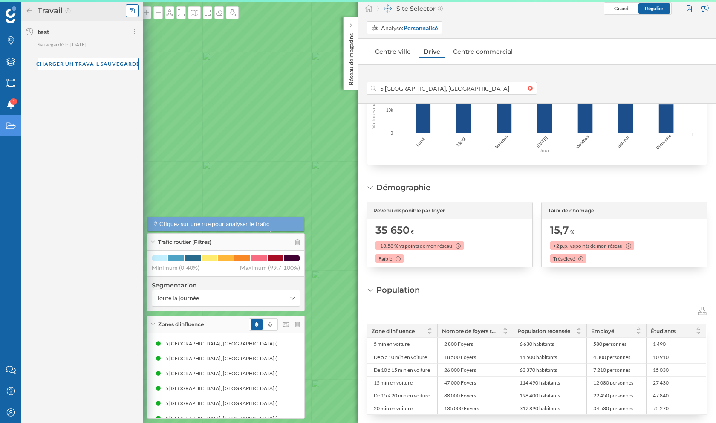
click at [131, 12] on icon at bounding box center [132, 11] width 5 height 6
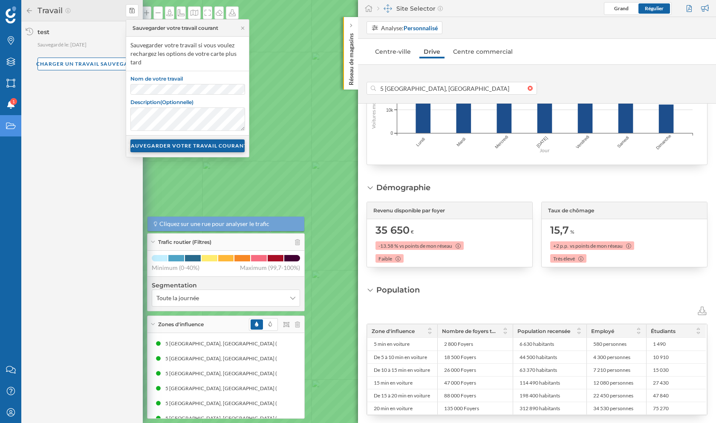
click at [162, 145] on div "SAUVEGARDER VOTRE TRAVAIL COURANT" at bounding box center [187, 145] width 114 height 13
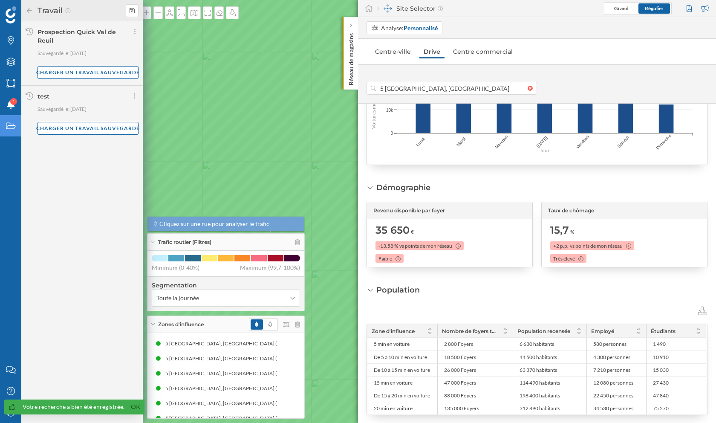
click at [28, 12] on icon at bounding box center [30, 11] width 8 height 6
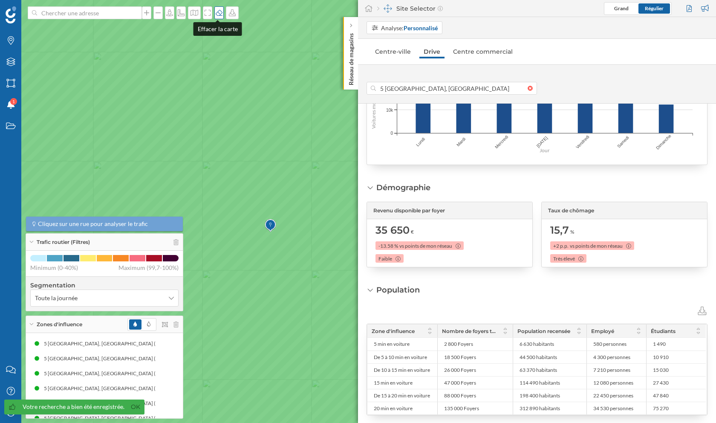
click at [219, 12] on icon at bounding box center [219, 12] width 9 height 7
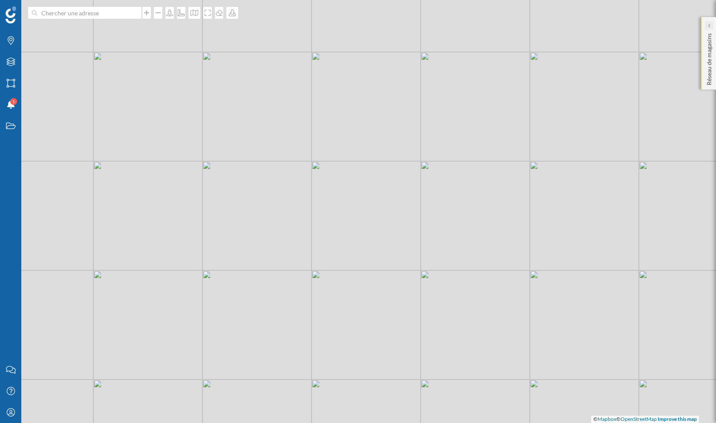
click at [709, 24] on icon at bounding box center [709, 25] width 3 height 4
